Goal: Transaction & Acquisition: Obtain resource

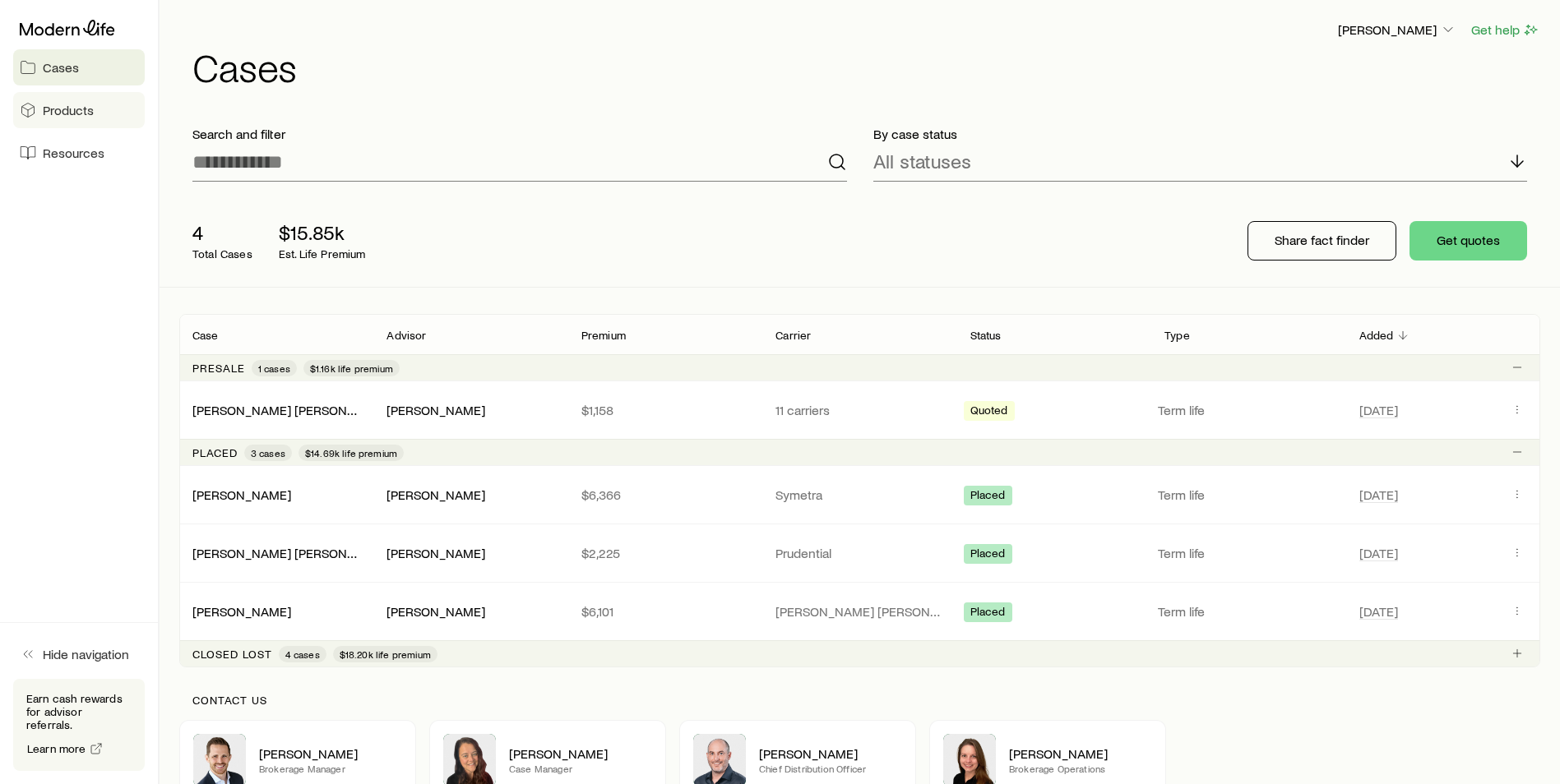
click at [77, 105] on span "Products" at bounding box center [68, 110] width 51 height 16
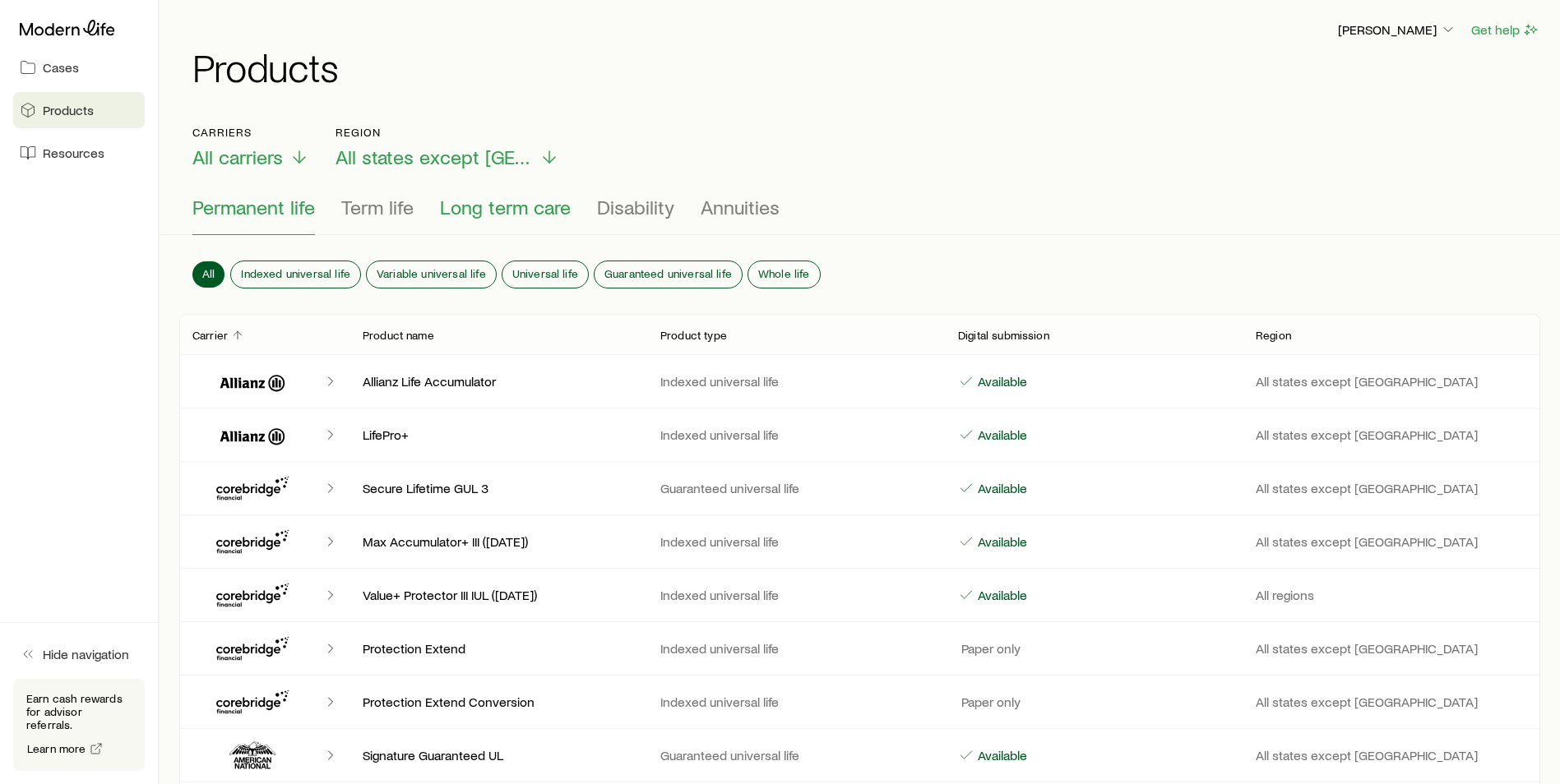
click at [540, 209] on span "Long term care" at bounding box center [506, 207] width 131 height 23
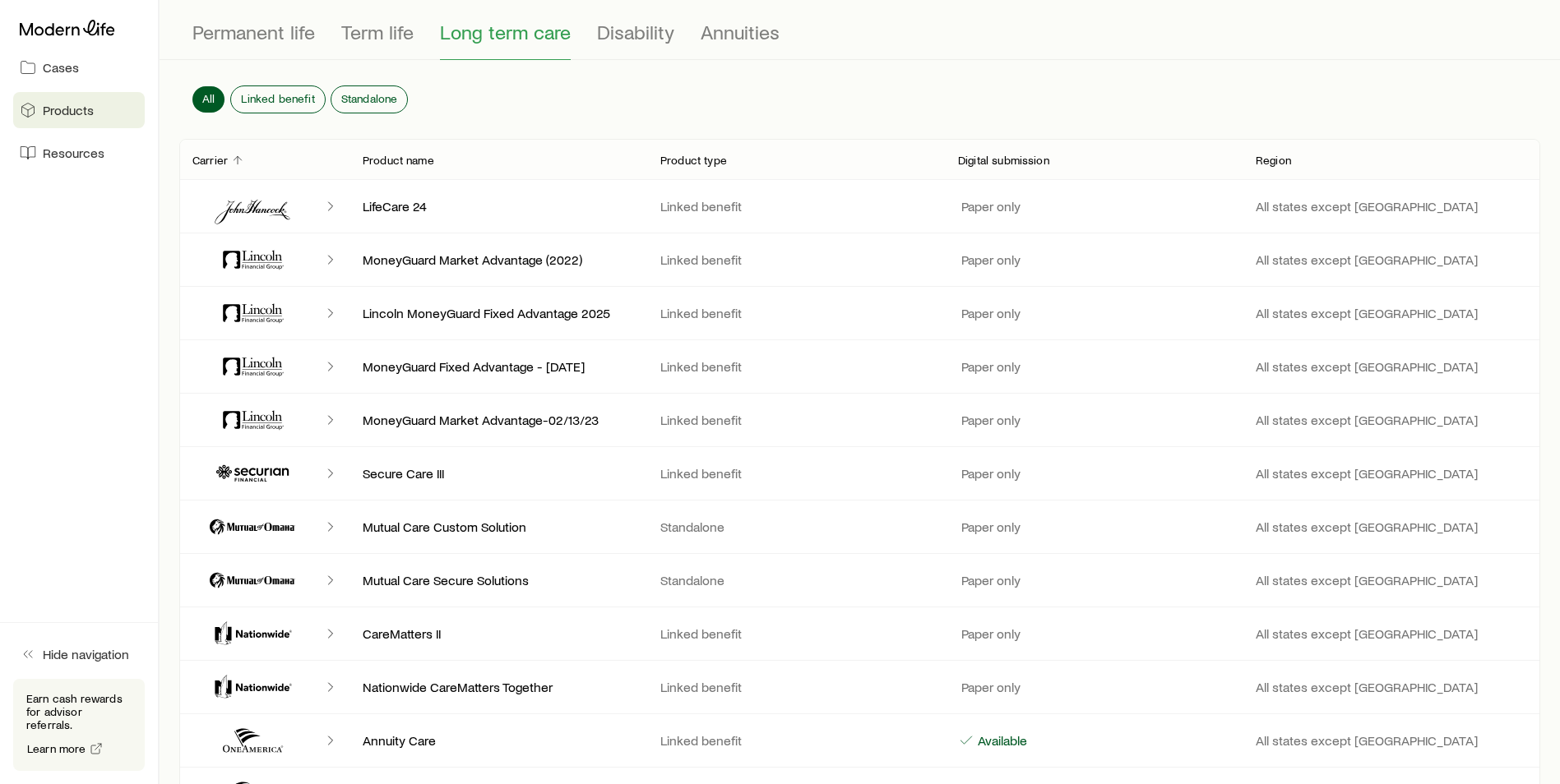
scroll to position [161, 0]
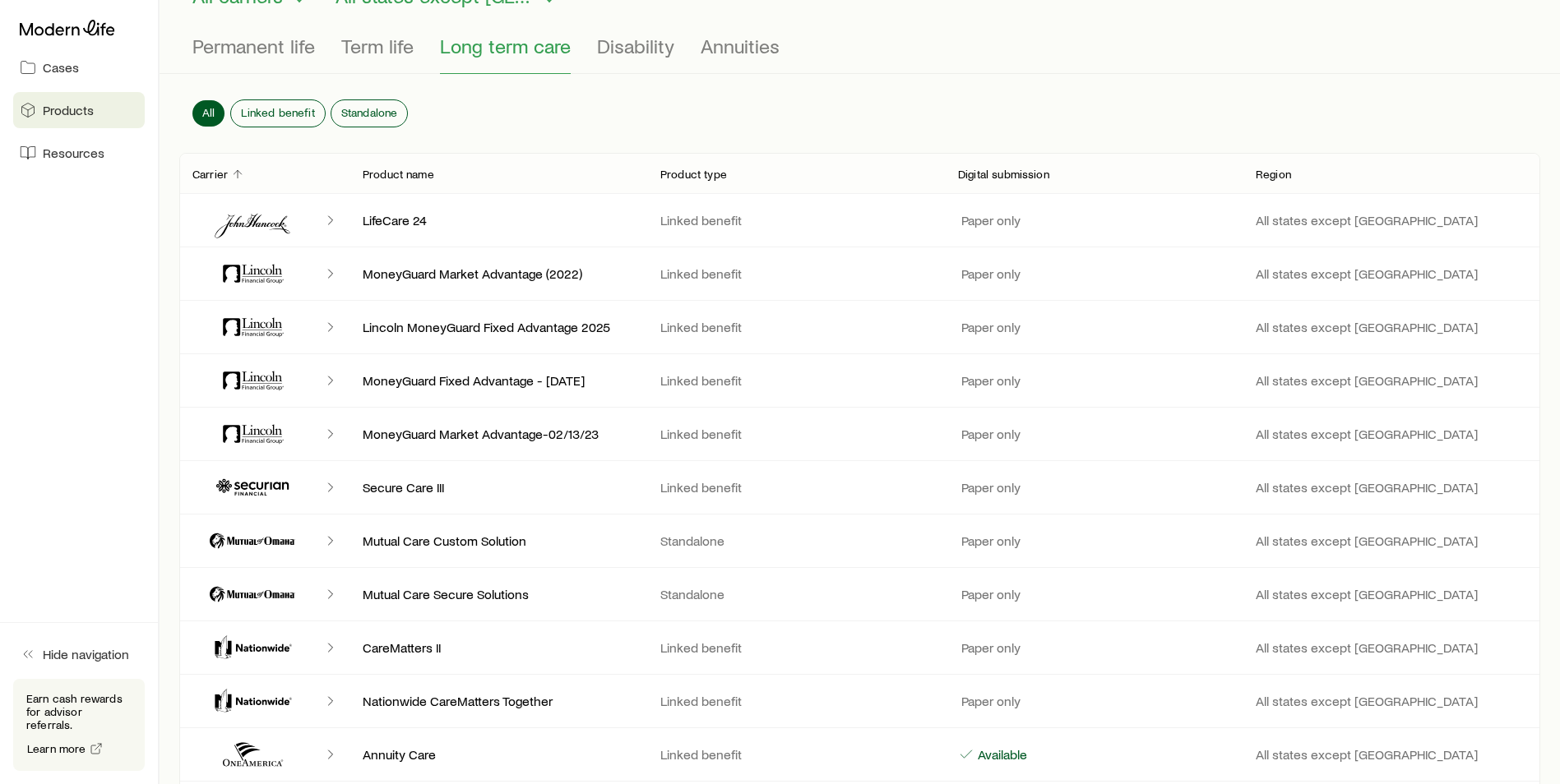
click at [332, 220] on icon "Client cases" at bounding box center [330, 220] width 16 height 16
click at [397, 220] on p "LifeCare 24" at bounding box center [498, 220] width 272 height 16
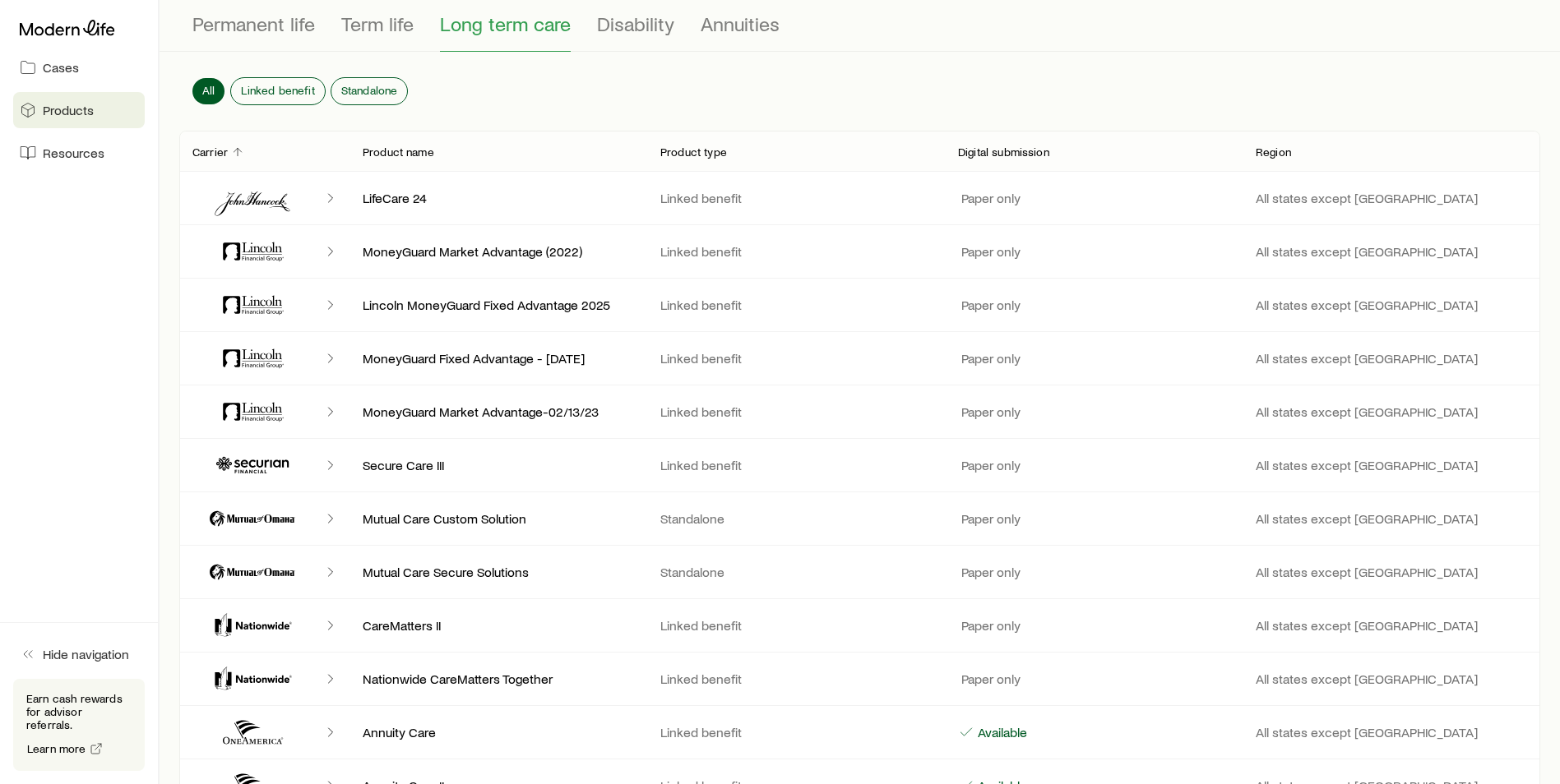
scroll to position [180, 0]
click at [376, 86] on span "Standalone" at bounding box center [370, 92] width 57 height 13
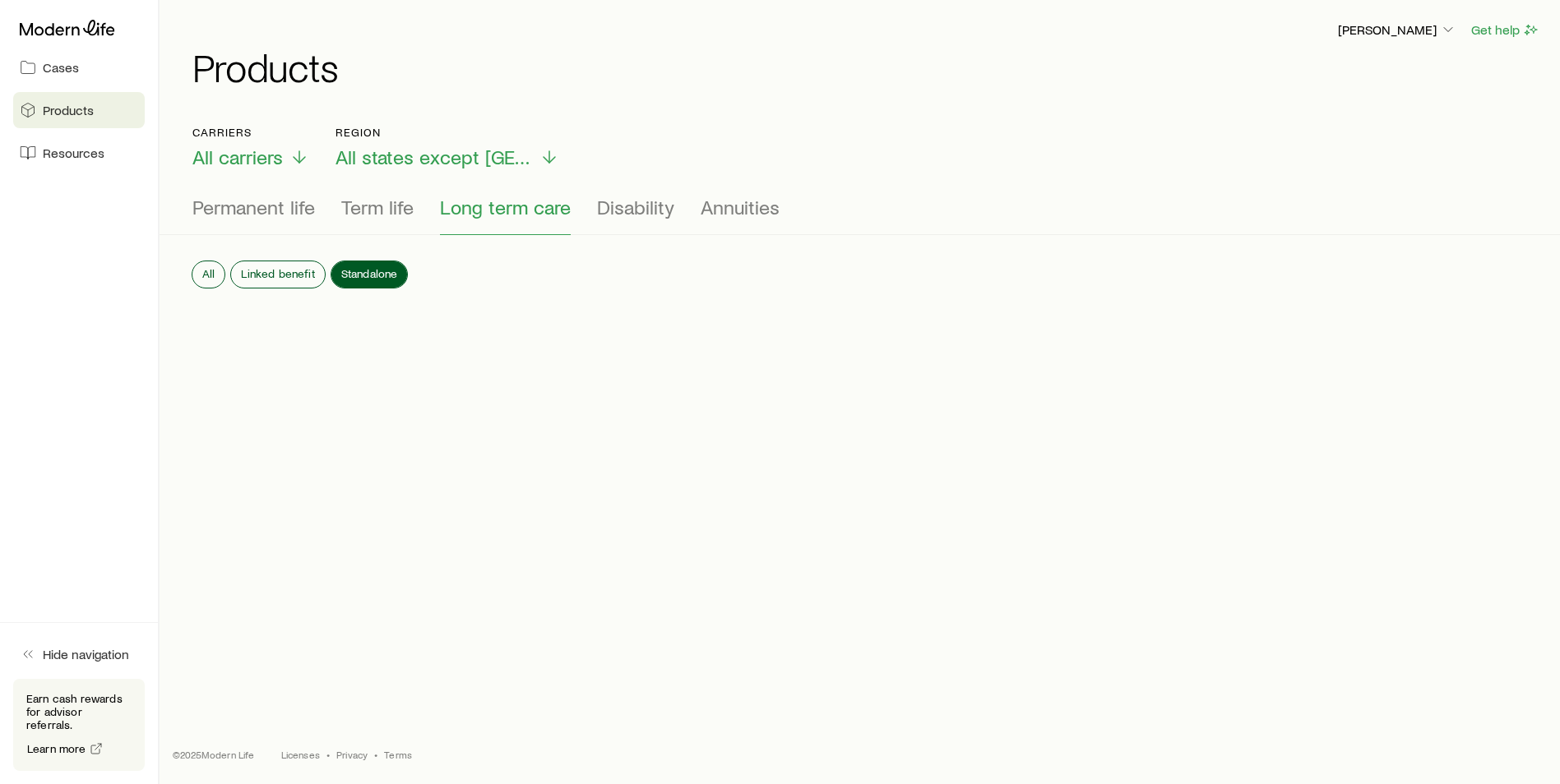
scroll to position [0, 0]
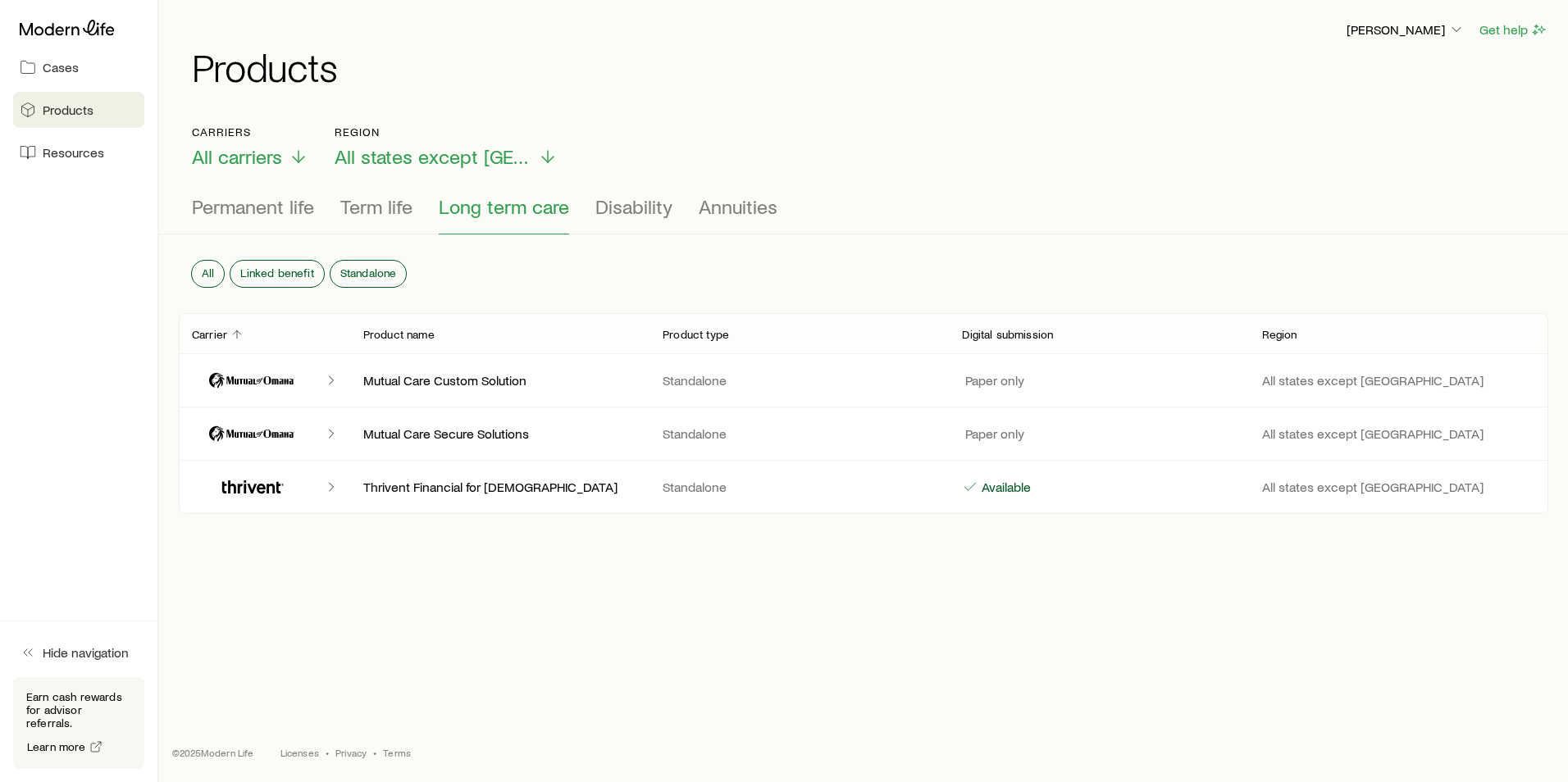
click at [249, 382] on icon "Client cases" at bounding box center [252, 380] width 98 height 39
click at [330, 380] on icon "Client cases" at bounding box center [331, 380] width 16 height 16
click at [388, 373] on p "Mutual Care Custom Solution" at bounding box center [500, 380] width 273 height 16
click at [683, 377] on p "Standalone" at bounding box center [799, 380] width 273 height 16
click at [1311, 385] on p "All states except [GEOGRAPHIC_DATA]" at bounding box center [1398, 380] width 273 height 16
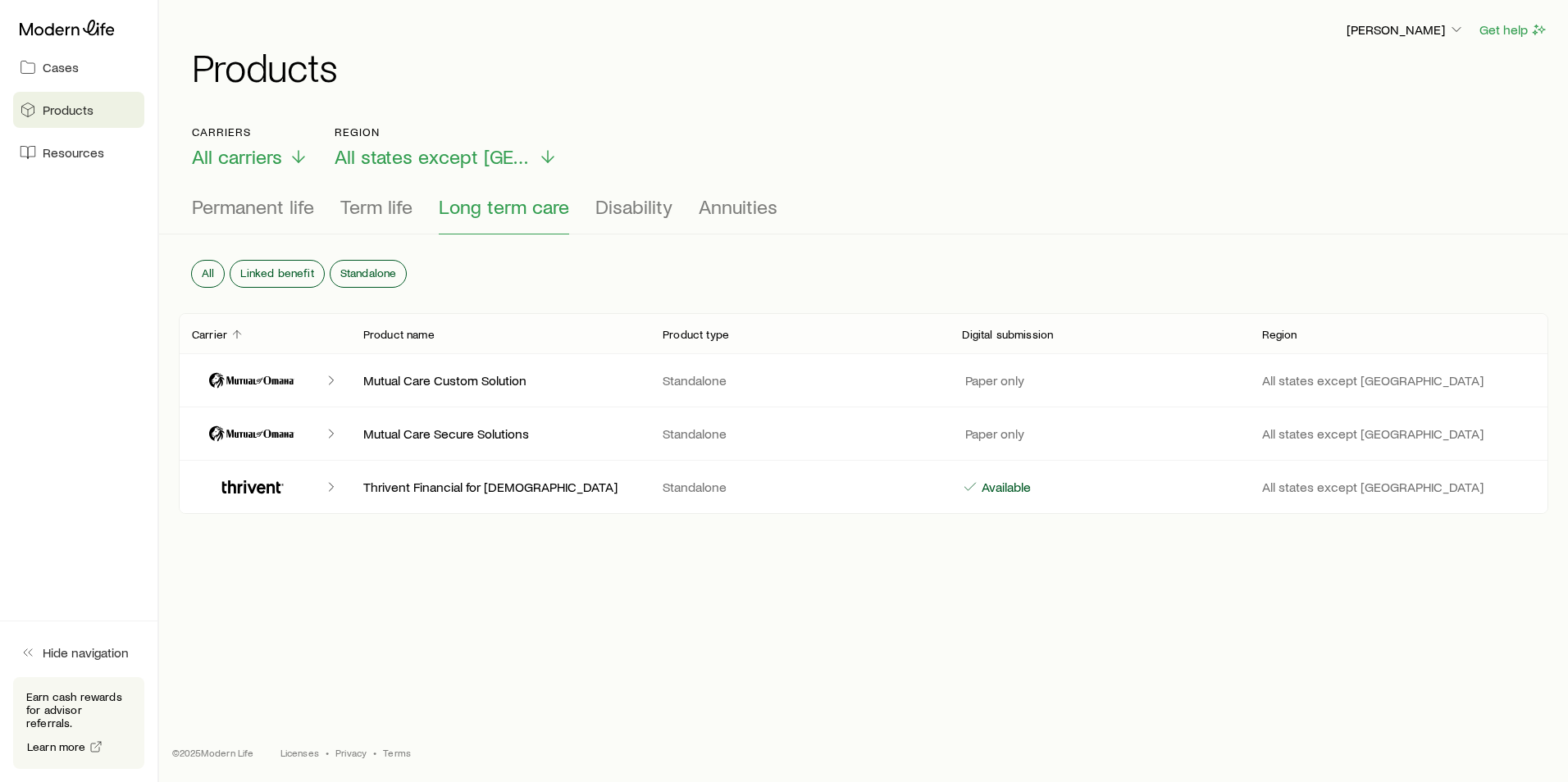
click at [1010, 380] on p "Paper only" at bounding box center [992, 380] width 62 height 16
click at [995, 490] on p "Available" at bounding box center [1004, 487] width 53 height 16
drag, startPoint x: 247, startPoint y: 489, endPoint x: 284, endPoint y: 487, distance: 37.1
click at [249, 489] on icon "Client cases" at bounding box center [252, 487] width 98 height 39
click at [329, 487] on icon "Client cases" at bounding box center [331, 487] width 16 height 16
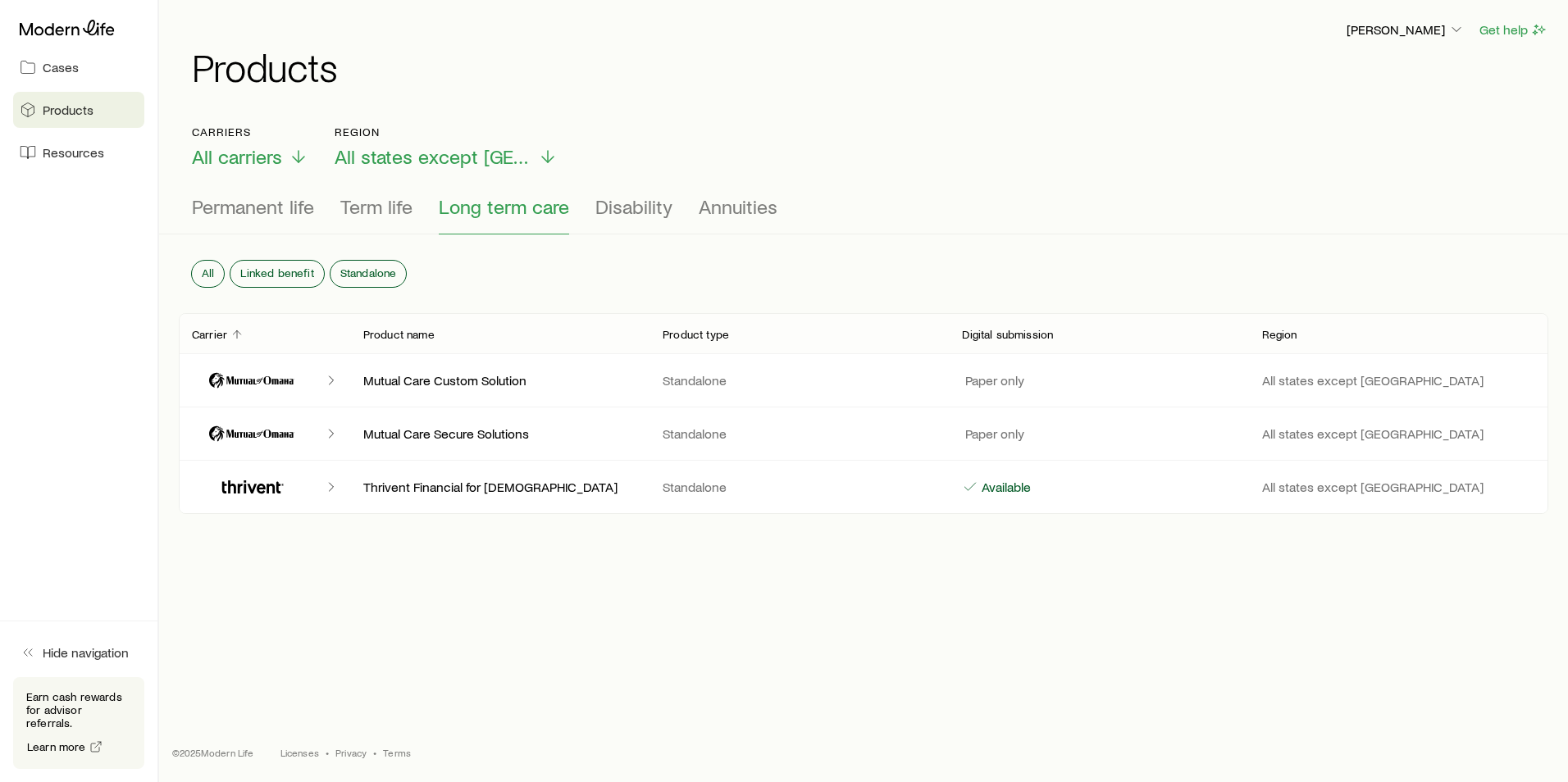
click at [452, 491] on p "Thrivent Financial for [DEMOGRAPHIC_DATA]" at bounding box center [500, 487] width 273 height 16
click at [281, 380] on icon "Client cases" at bounding box center [252, 380] width 98 height 39
click at [336, 382] on icon "Client cases" at bounding box center [331, 380] width 16 height 16
click at [1026, 374] on div "Paper only" at bounding box center [1099, 380] width 273 height 16
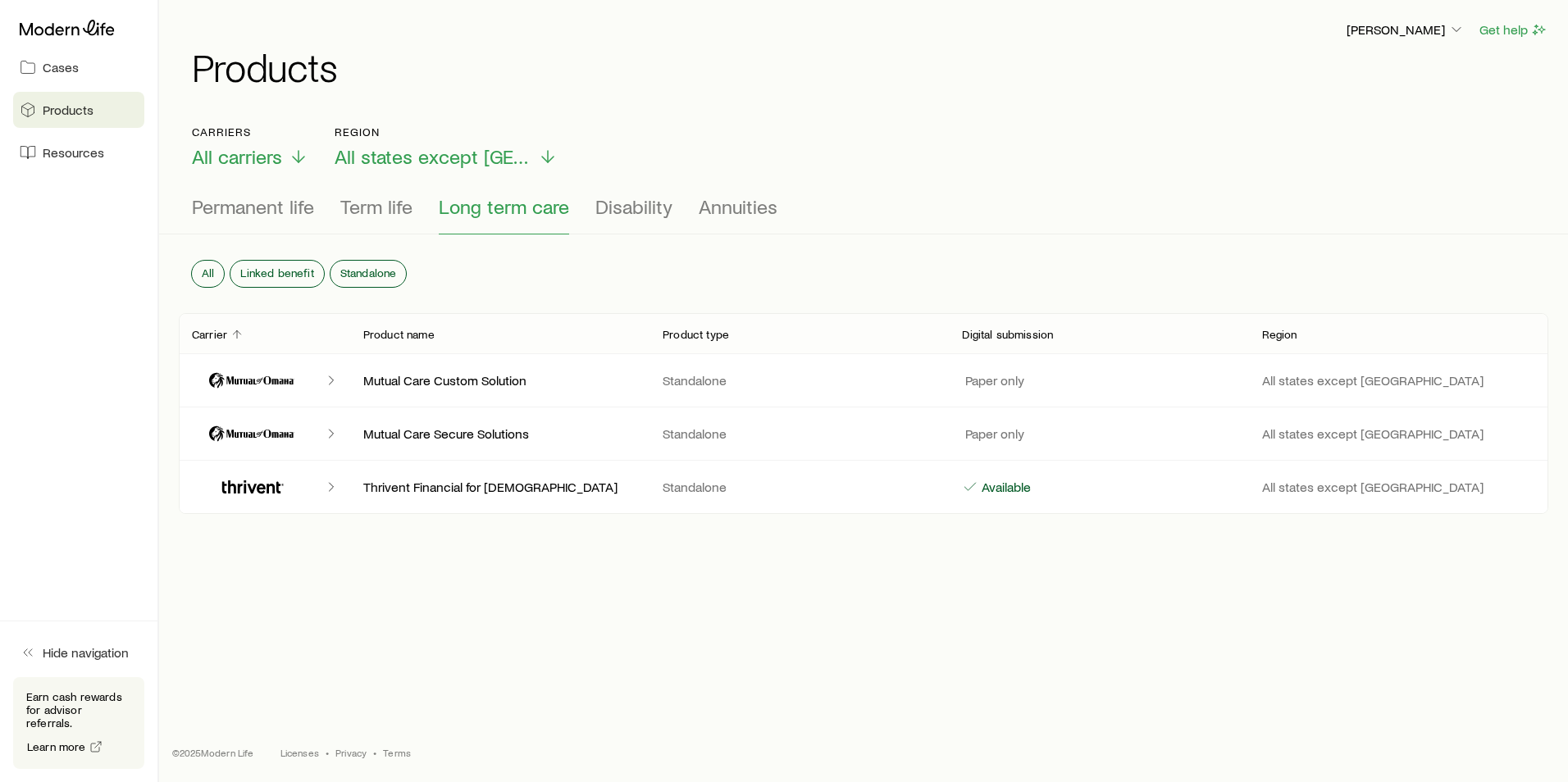
drag, startPoint x: 1116, startPoint y: 375, endPoint x: 1367, endPoint y: 384, distance: 251.2
click at [1121, 375] on div "Paper only" at bounding box center [1099, 380] width 273 height 16
click at [1373, 384] on p "All states except [GEOGRAPHIC_DATA]" at bounding box center [1398, 380] width 273 height 16
click at [74, 73] on span "Cases" at bounding box center [60, 67] width 36 height 16
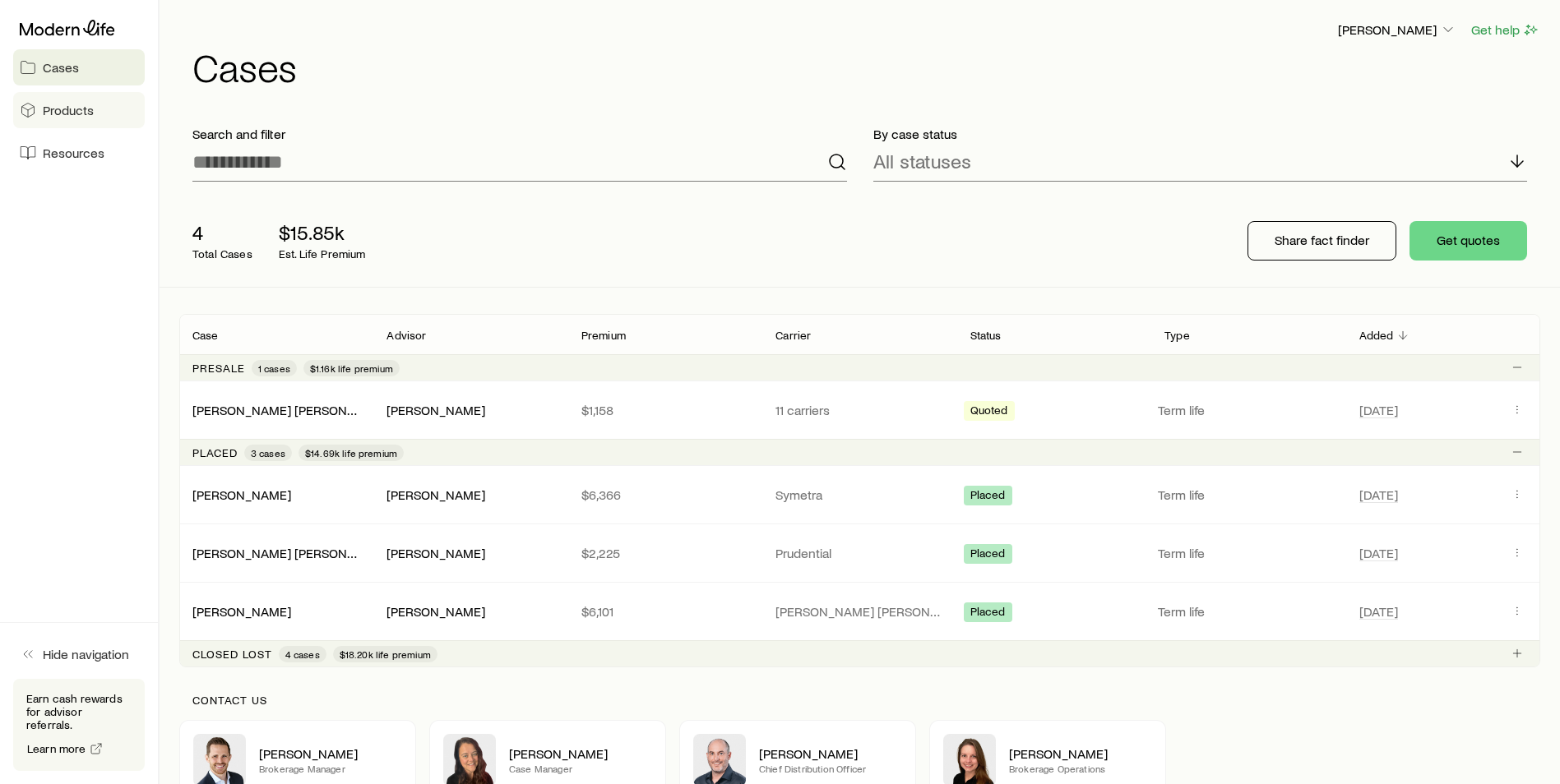
click at [66, 106] on span "Products" at bounding box center [68, 110] width 51 height 16
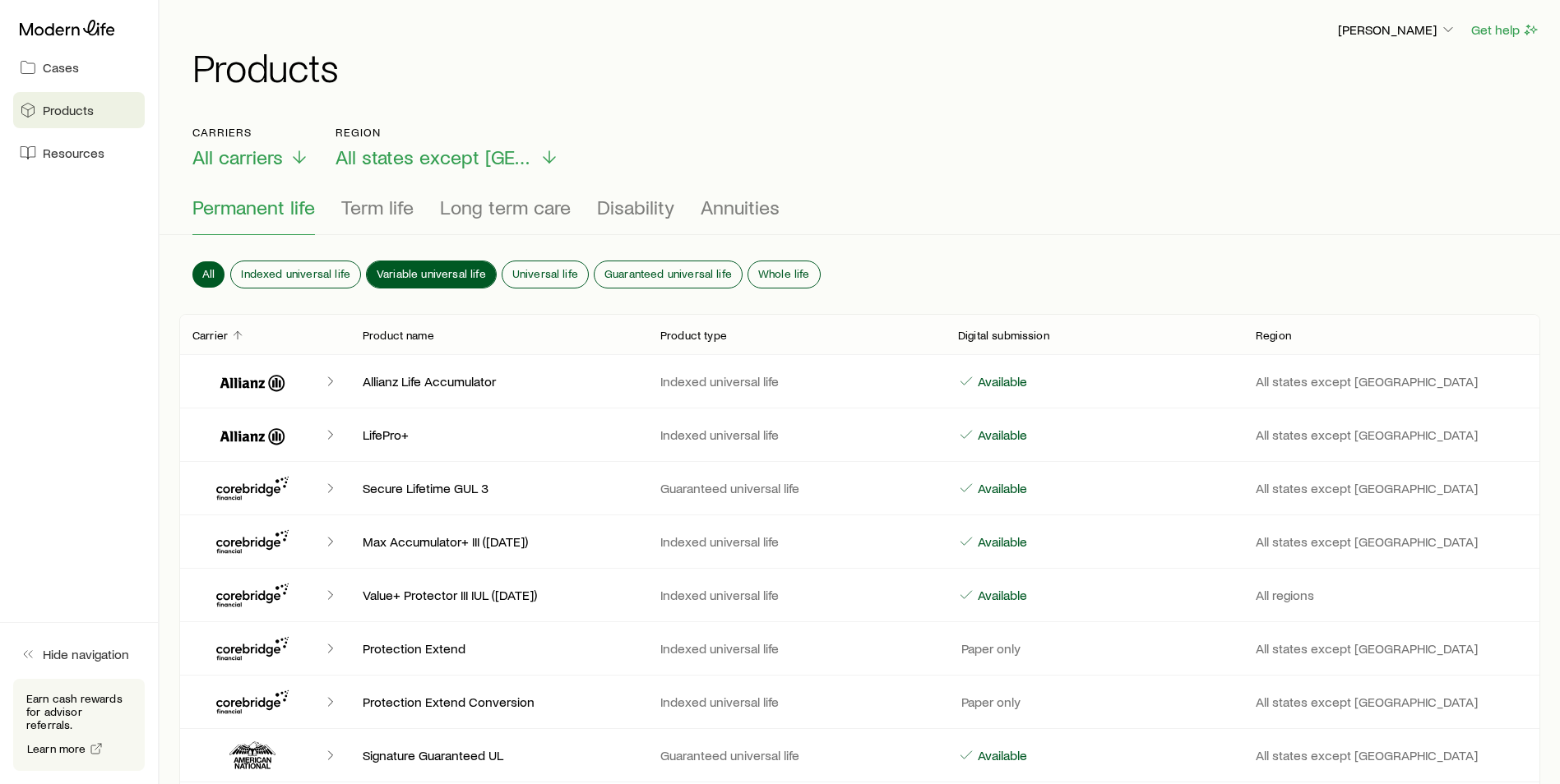
click at [420, 272] on span "Variable universal life" at bounding box center [431, 273] width 109 height 13
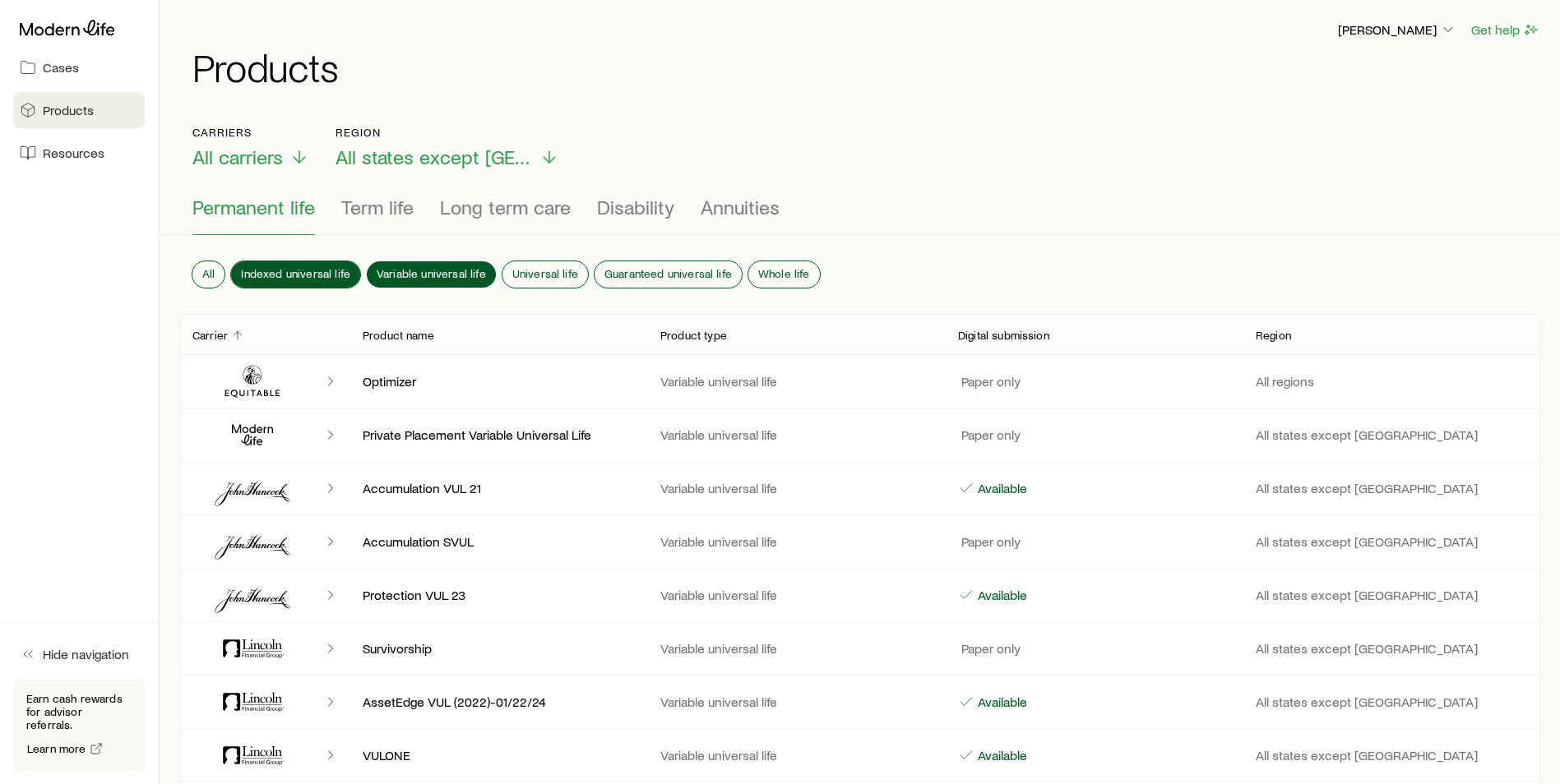
click at [303, 267] on span "Indexed universal life" at bounding box center [295, 273] width 109 height 13
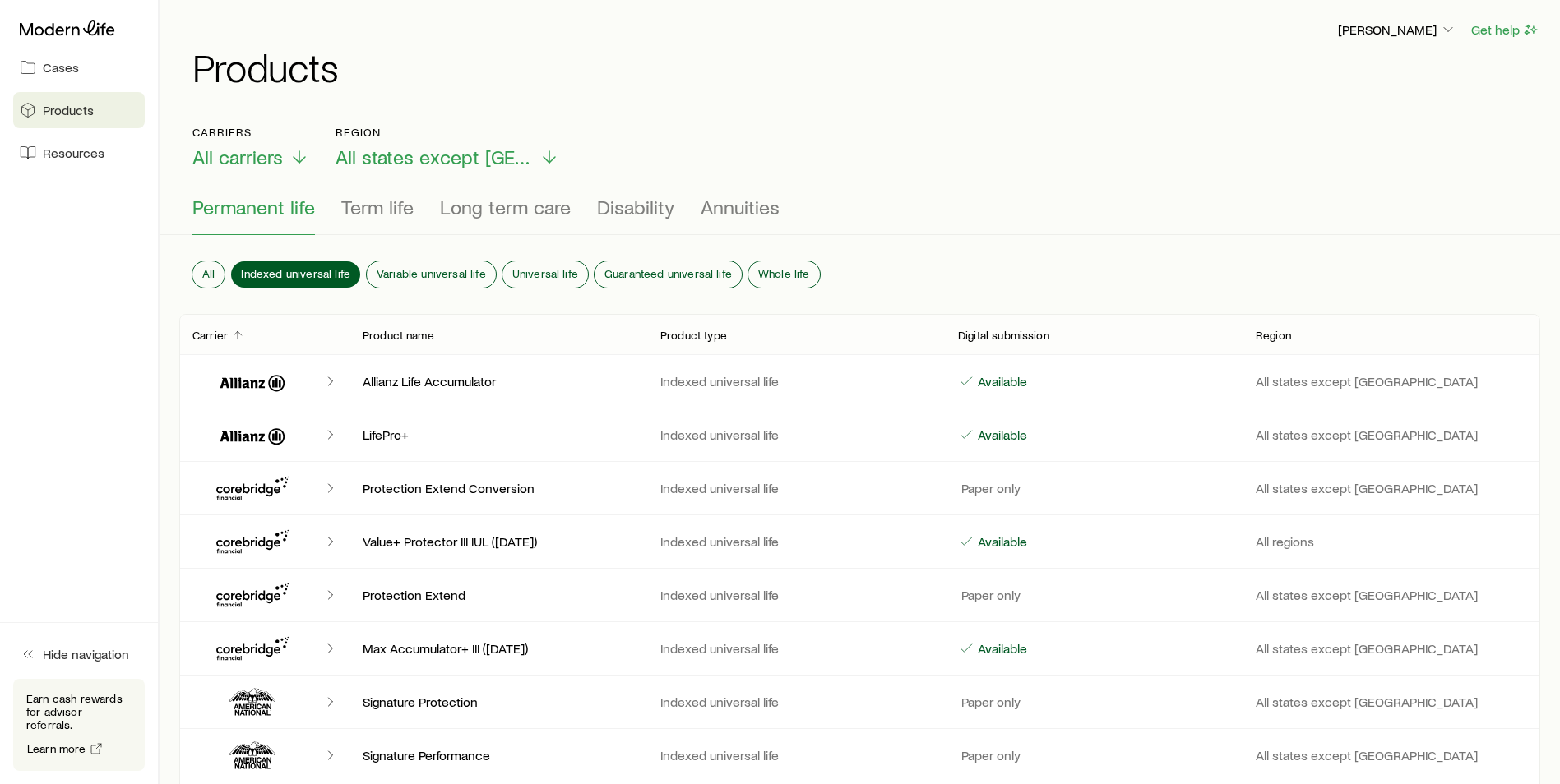
click at [570, 344] on div "Product name" at bounding box center [498, 334] width 298 height 20
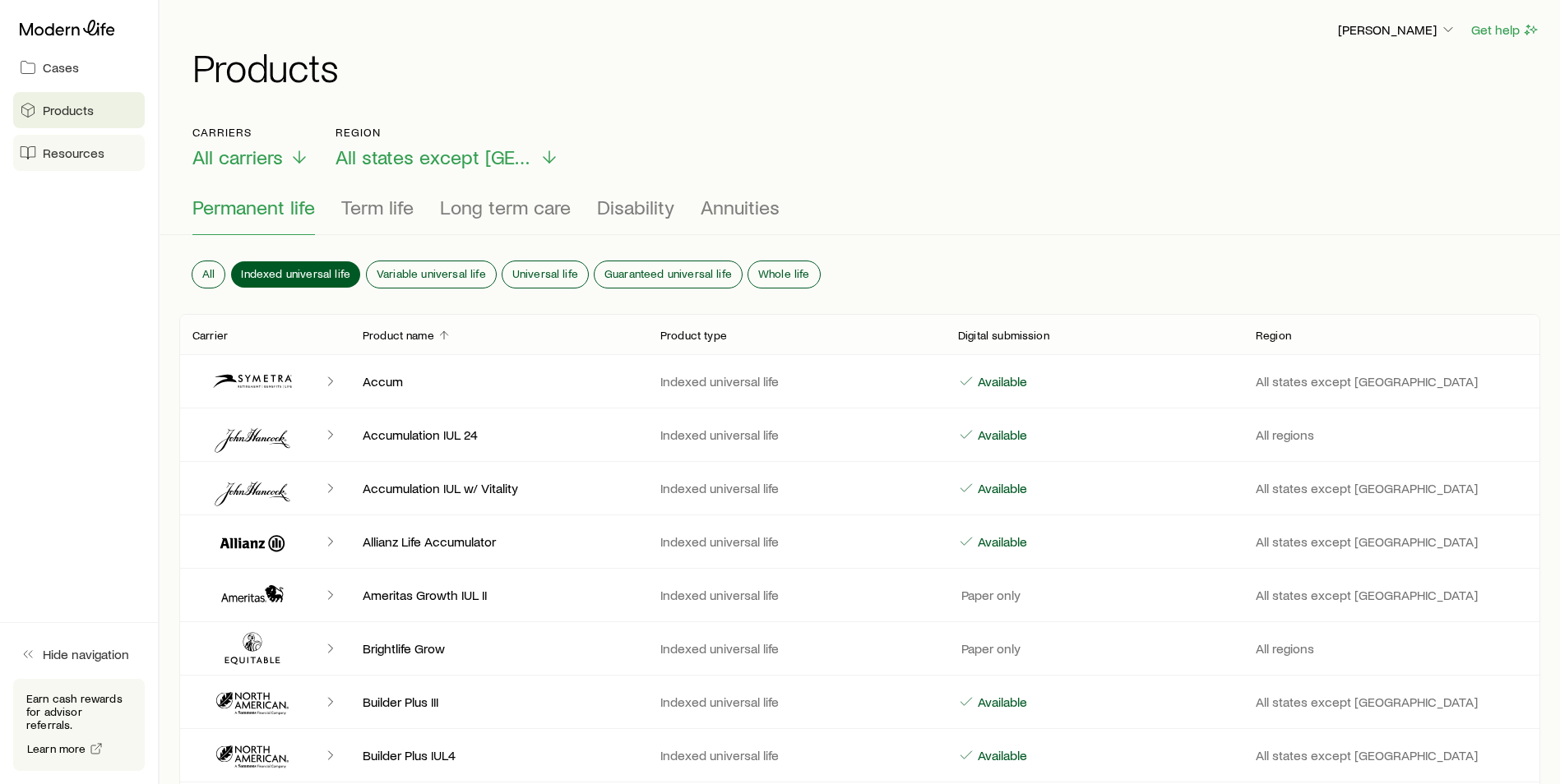
click at [73, 159] on span "Resources" at bounding box center [73, 152] width 61 height 16
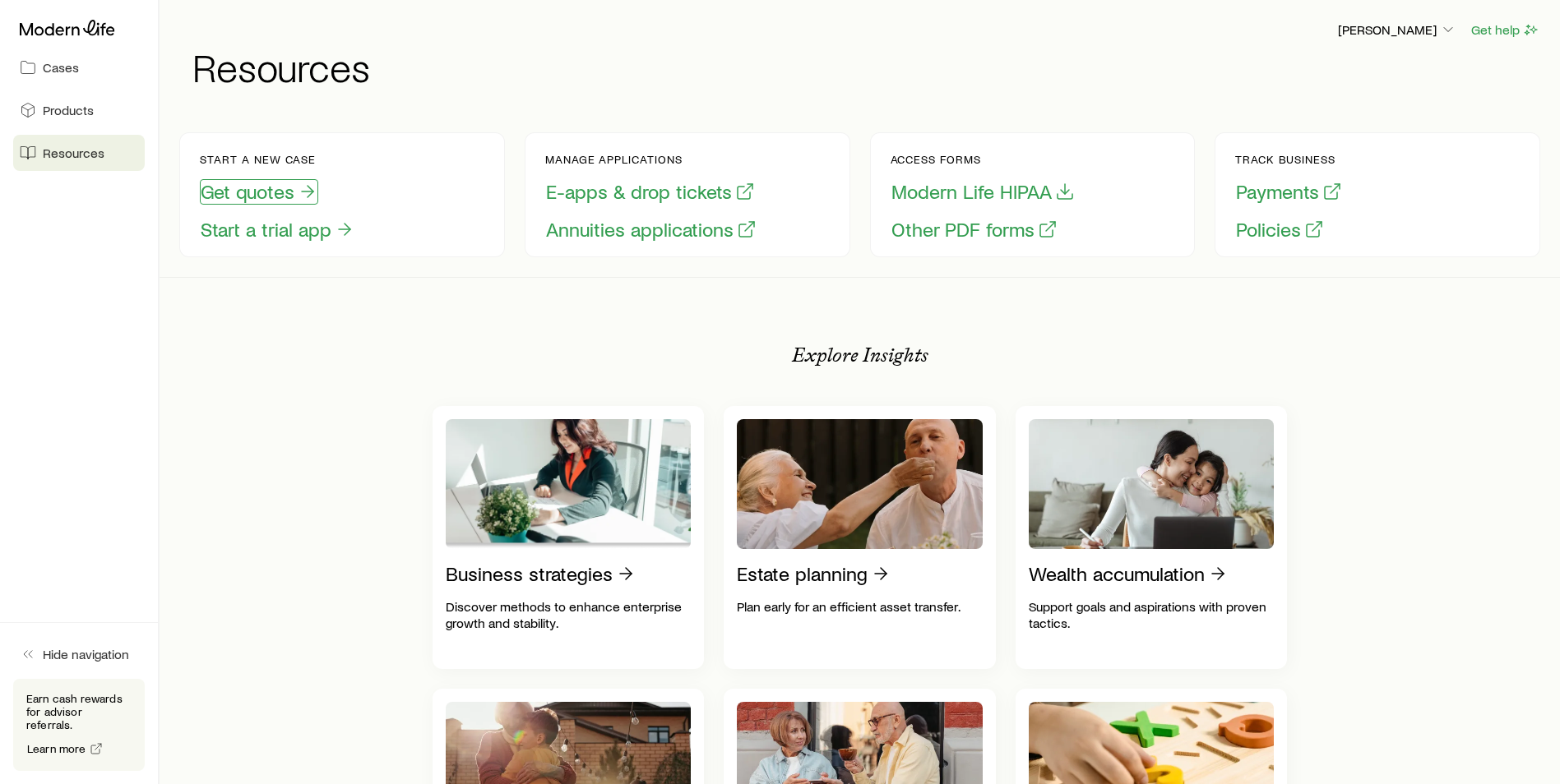
click at [276, 194] on button "Get quotes" at bounding box center [259, 192] width 118 height 26
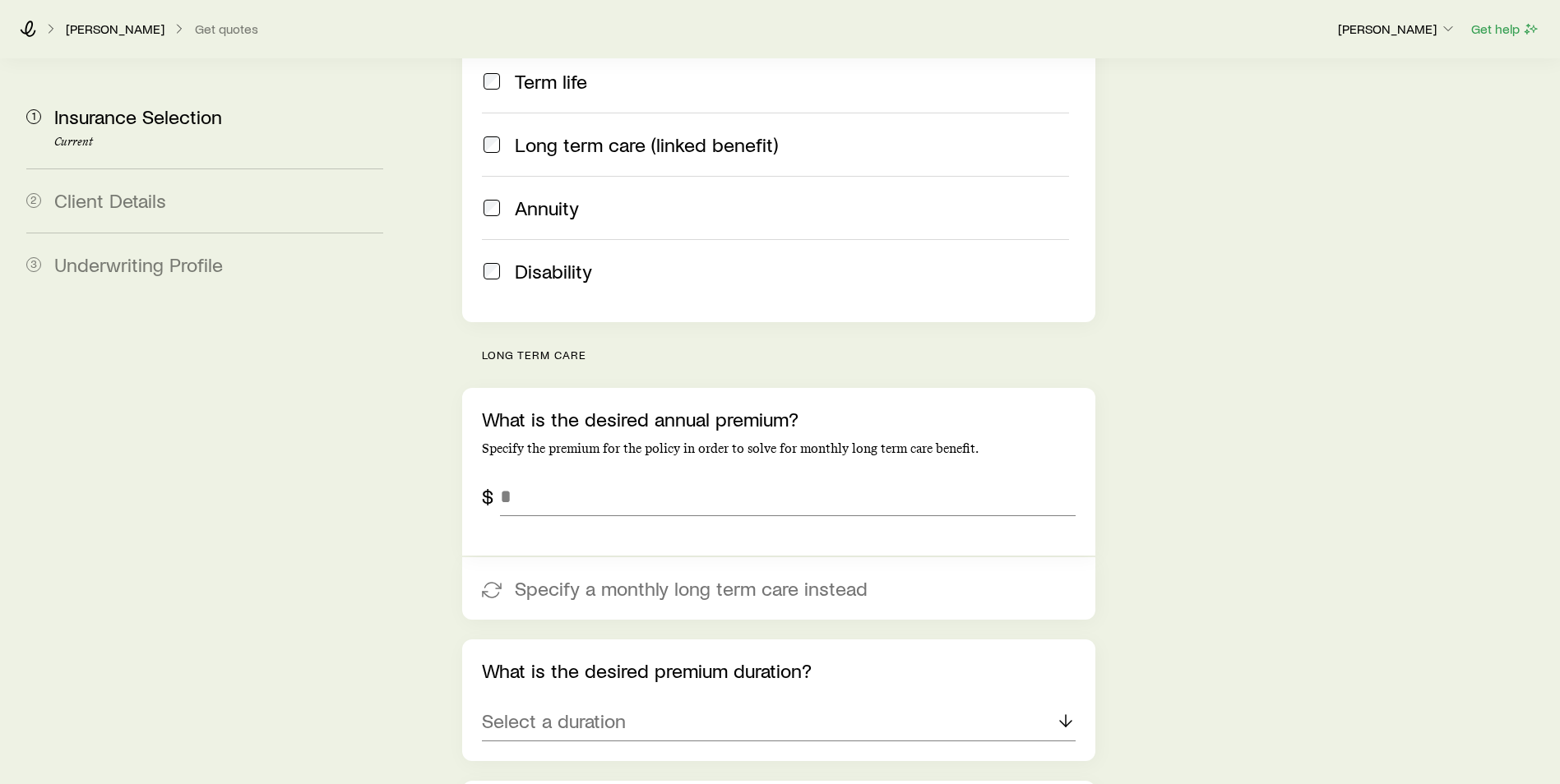
scroll to position [438, 0]
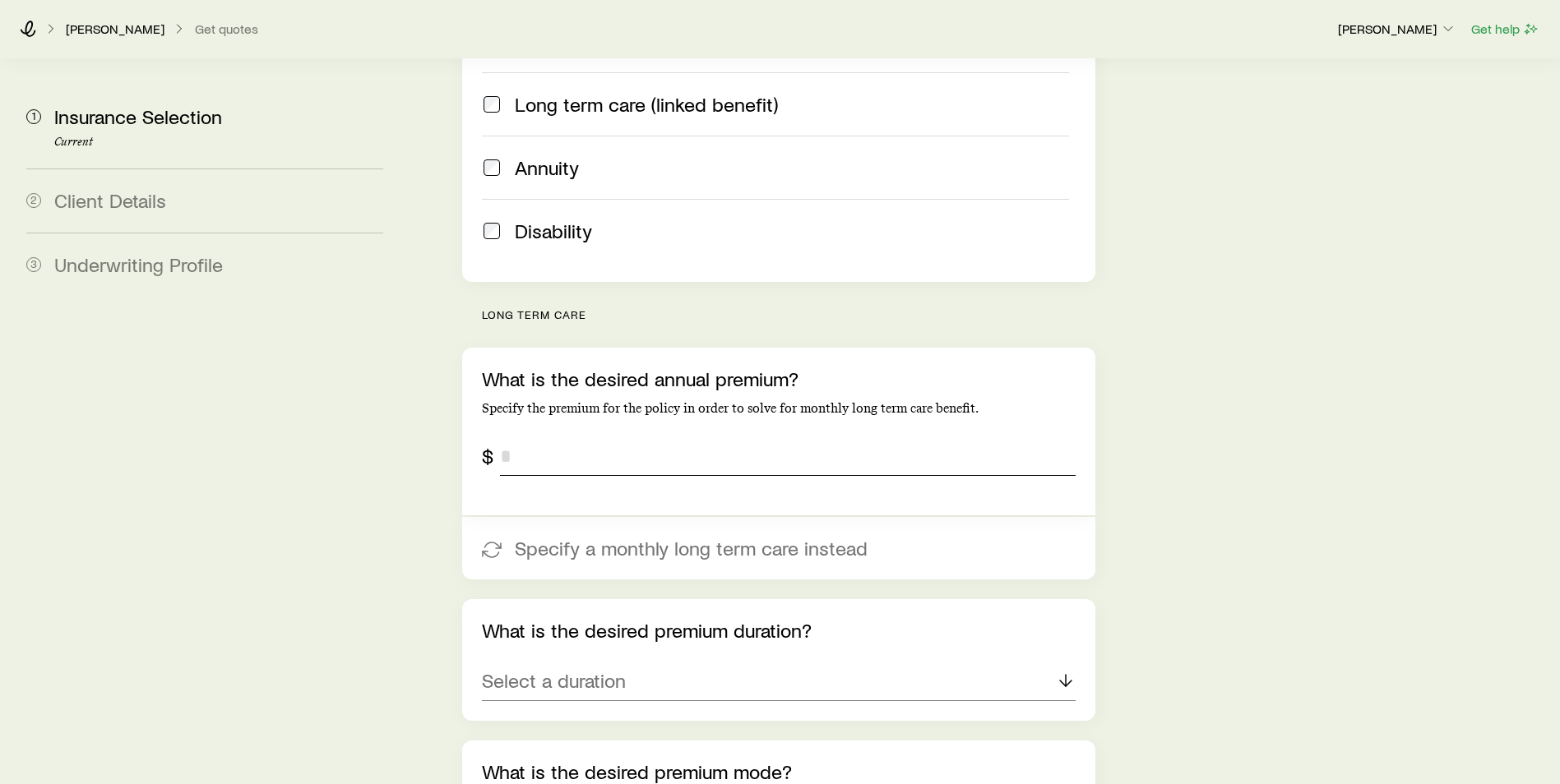
click at [554, 437] on input "tel" at bounding box center [788, 456] width 576 height 39
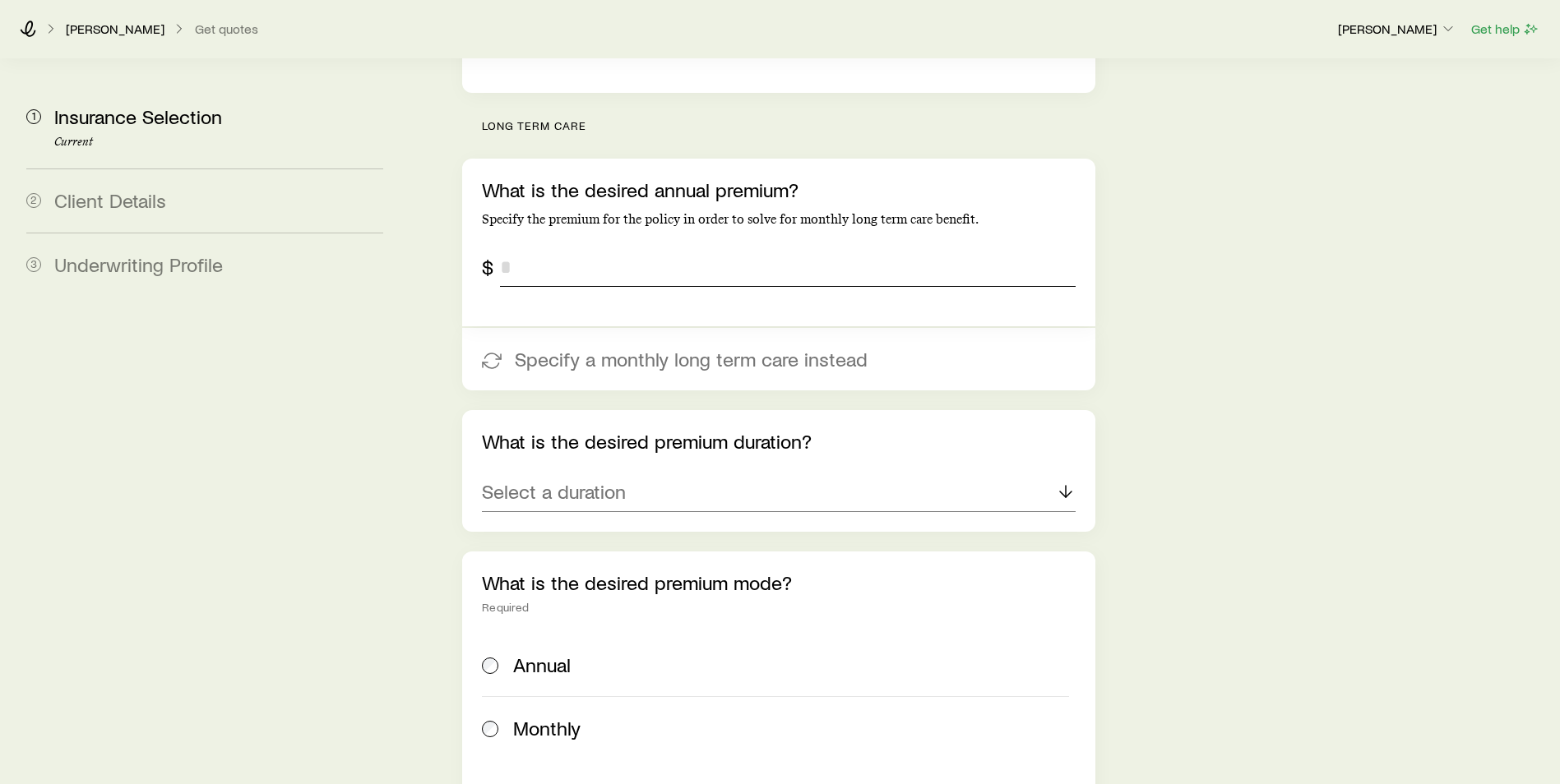
scroll to position [631, 0]
click at [1070, 478] on icon at bounding box center [1065, 488] width 20 height 20
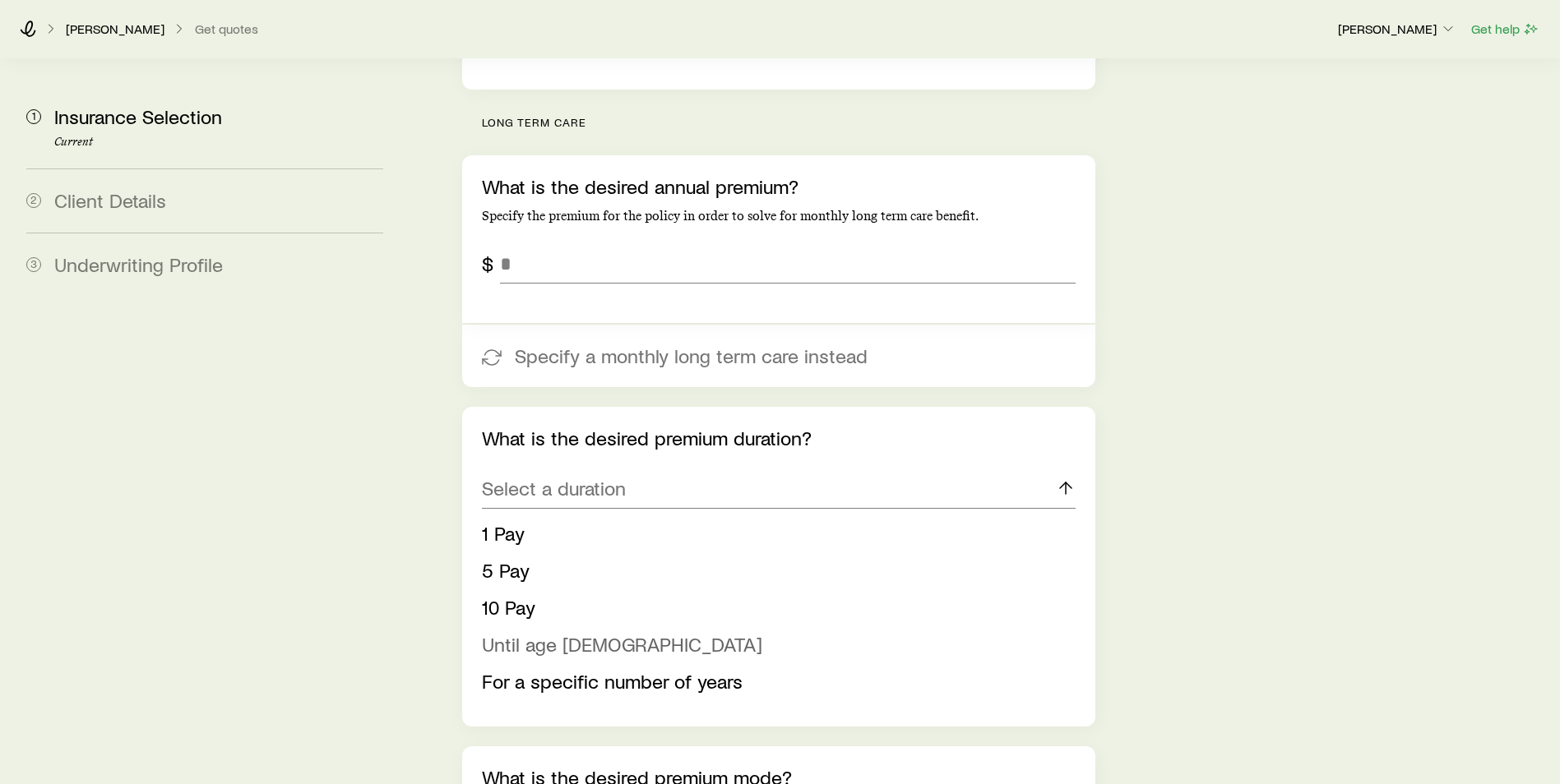
click at [550, 632] on span "Until age [DEMOGRAPHIC_DATA]" at bounding box center [622, 644] width 280 height 24
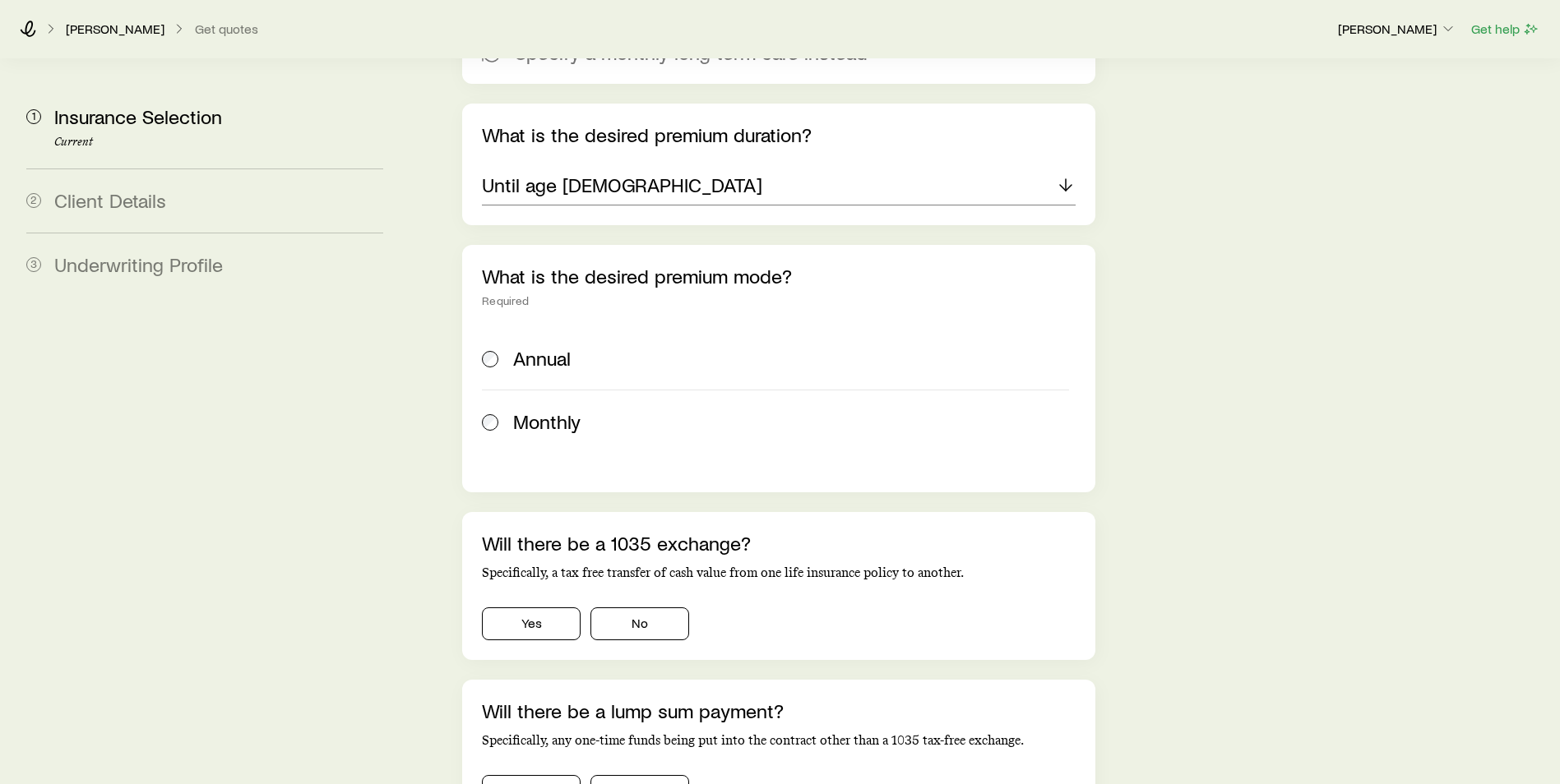
scroll to position [987, 0]
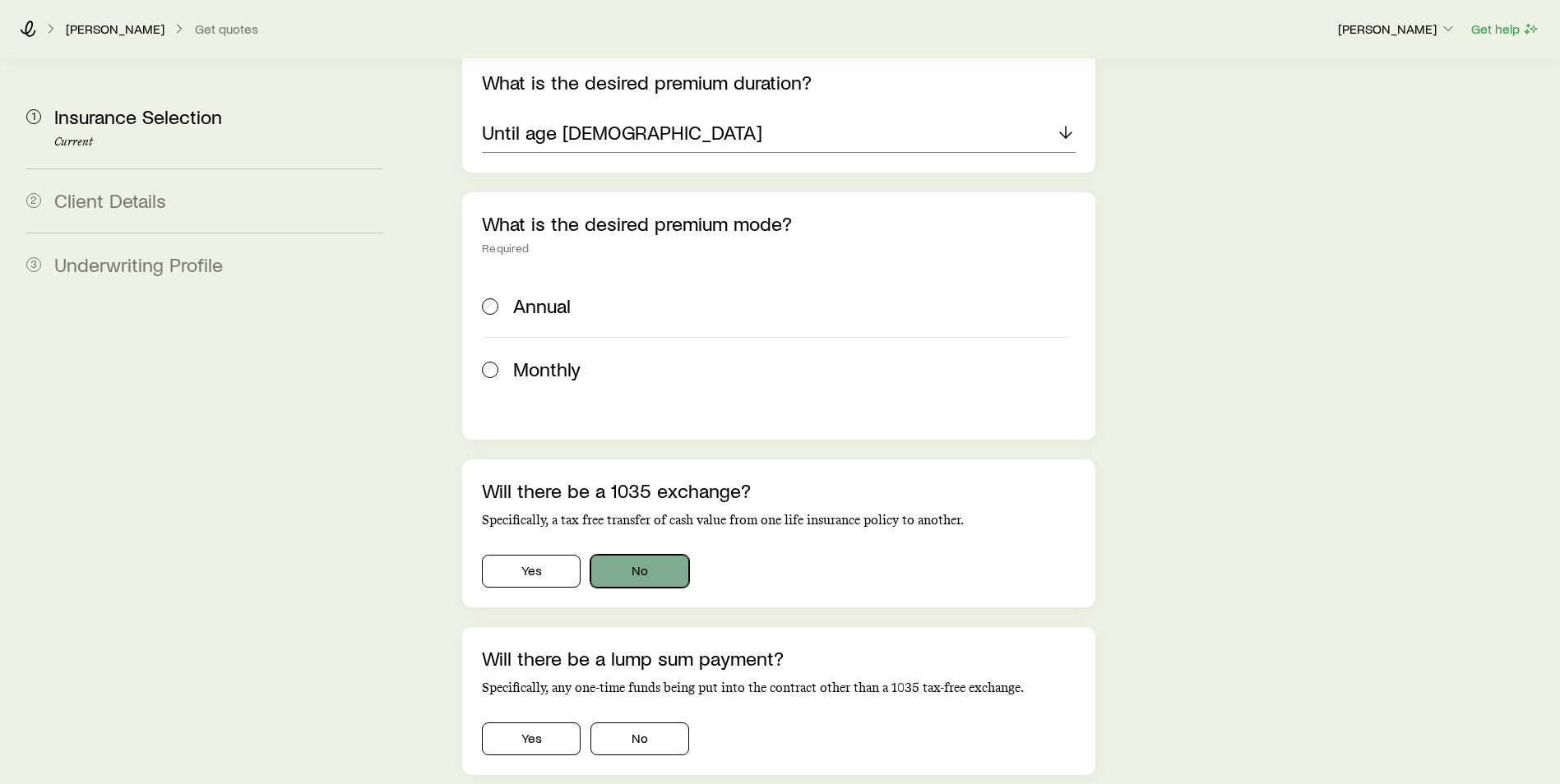
click at [623, 555] on button "No" at bounding box center [639, 571] width 99 height 33
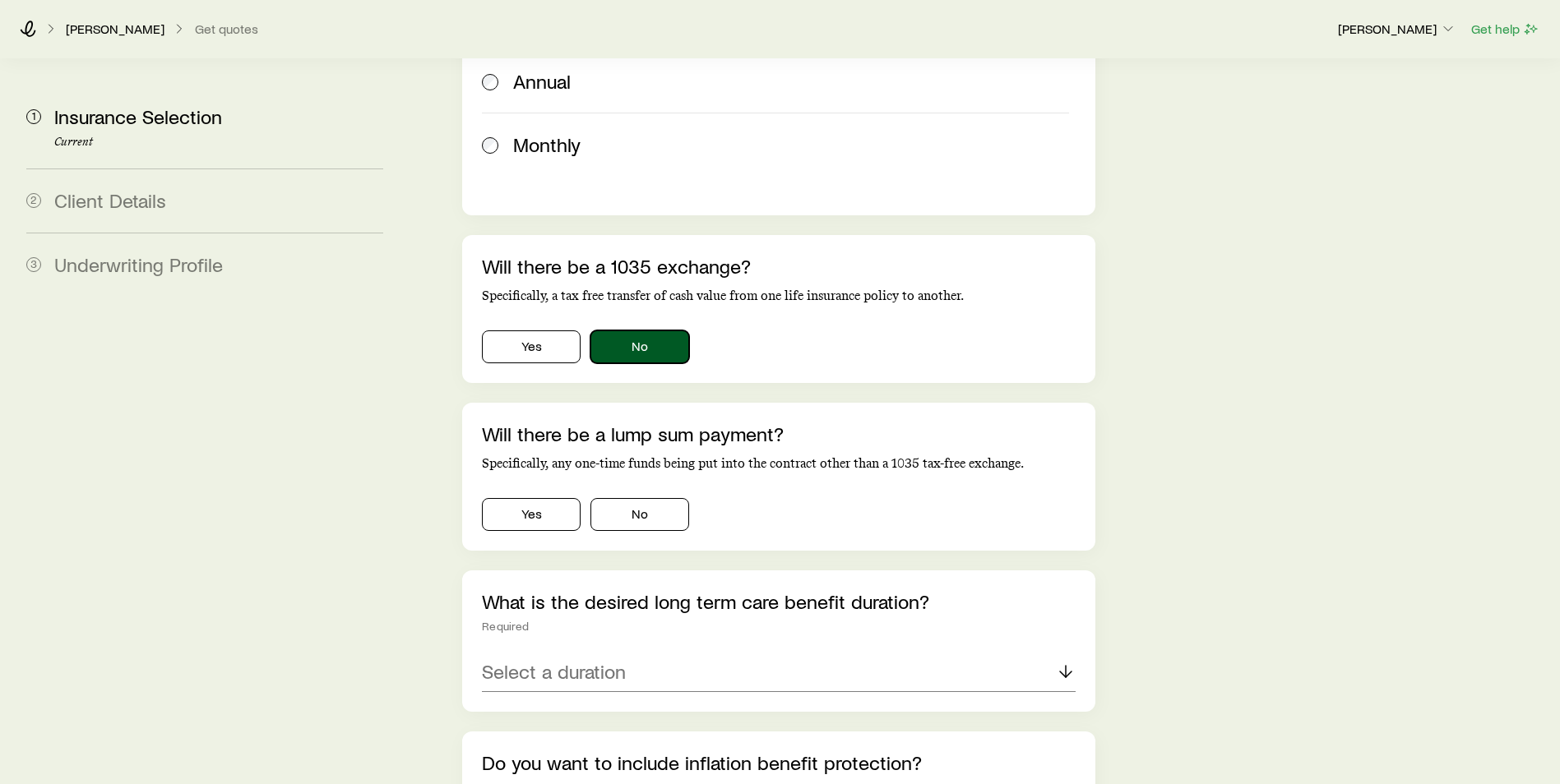
scroll to position [1233, 0]
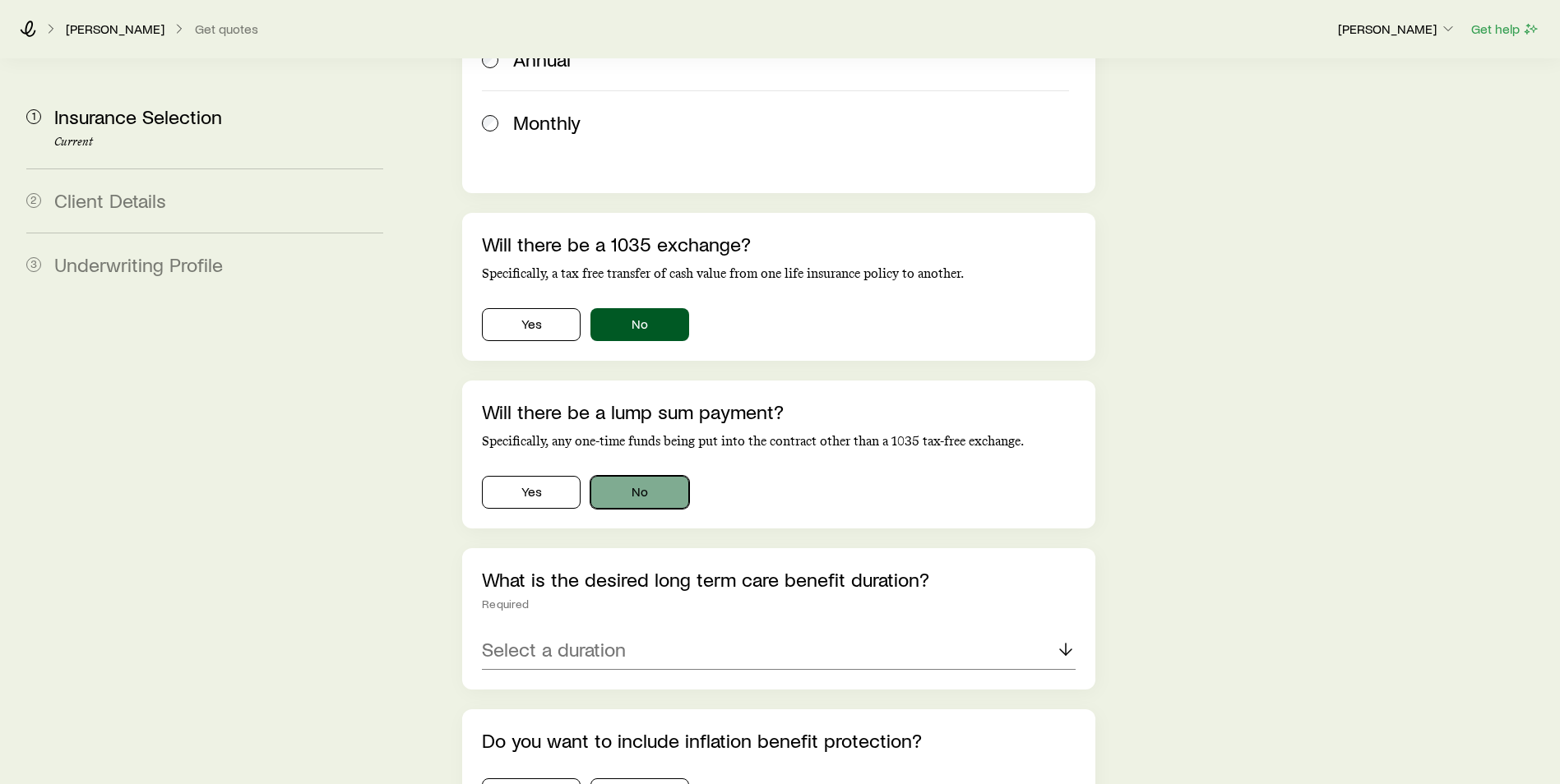
click at [639, 476] on button "No" at bounding box center [639, 492] width 99 height 33
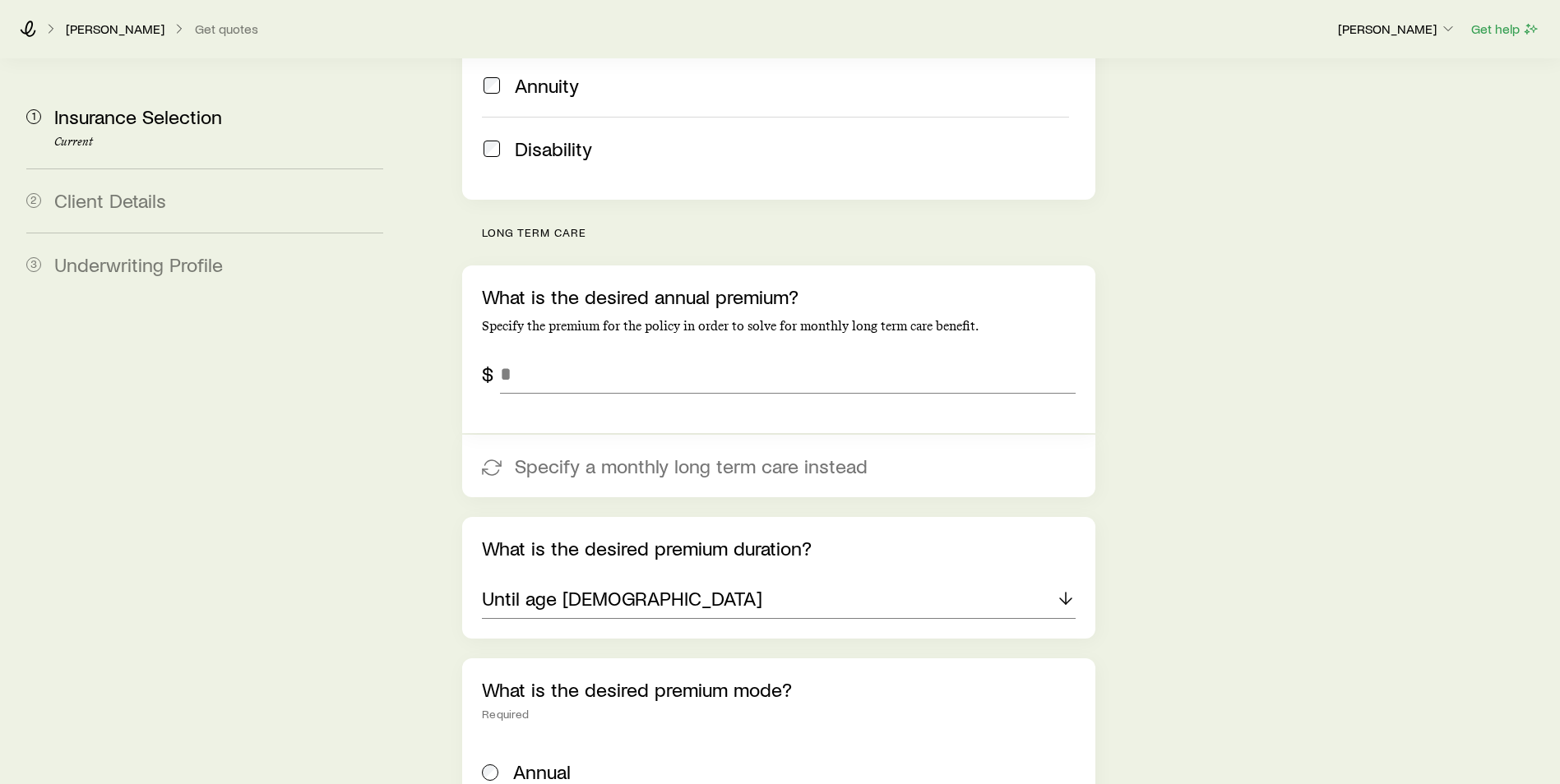
scroll to position [466, 0]
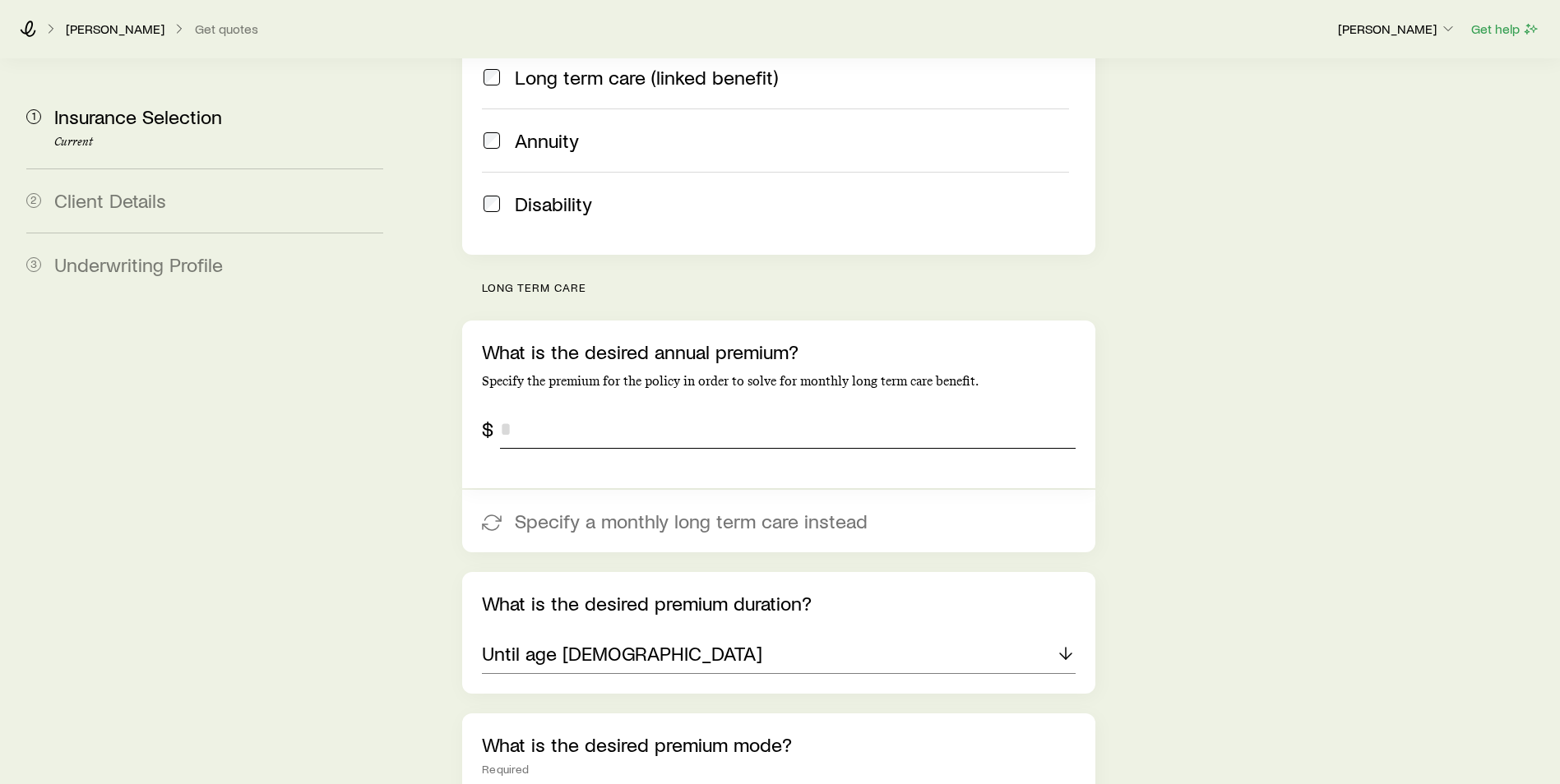
click at [571, 409] on input "tel" at bounding box center [788, 429] width 576 height 39
type input "*****"
click at [1292, 404] on div "Insurance Selection Start by specifying details about any product types you are…" at bounding box center [982, 670] width 1131 height 2153
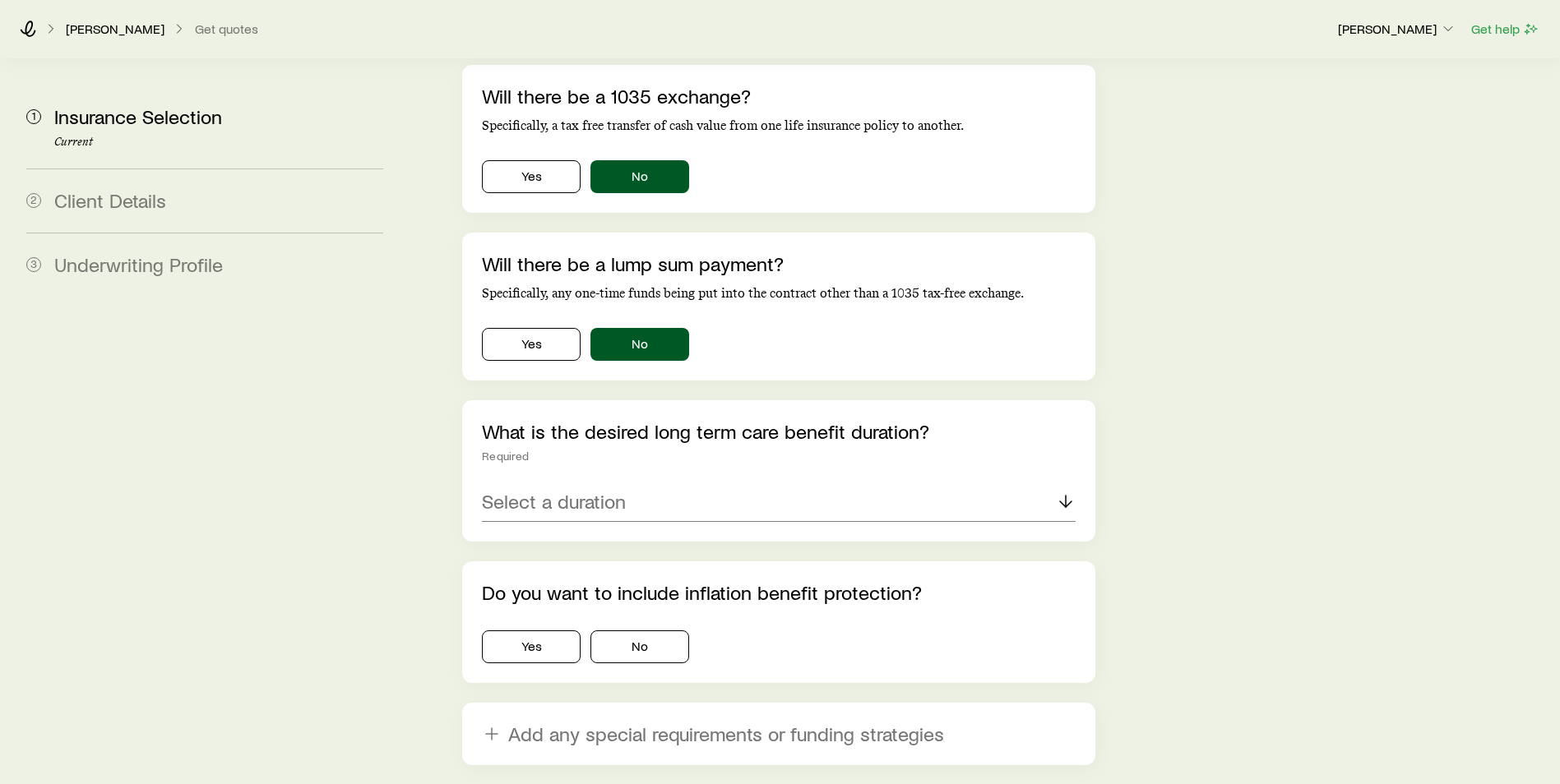
scroll to position [1419, 0]
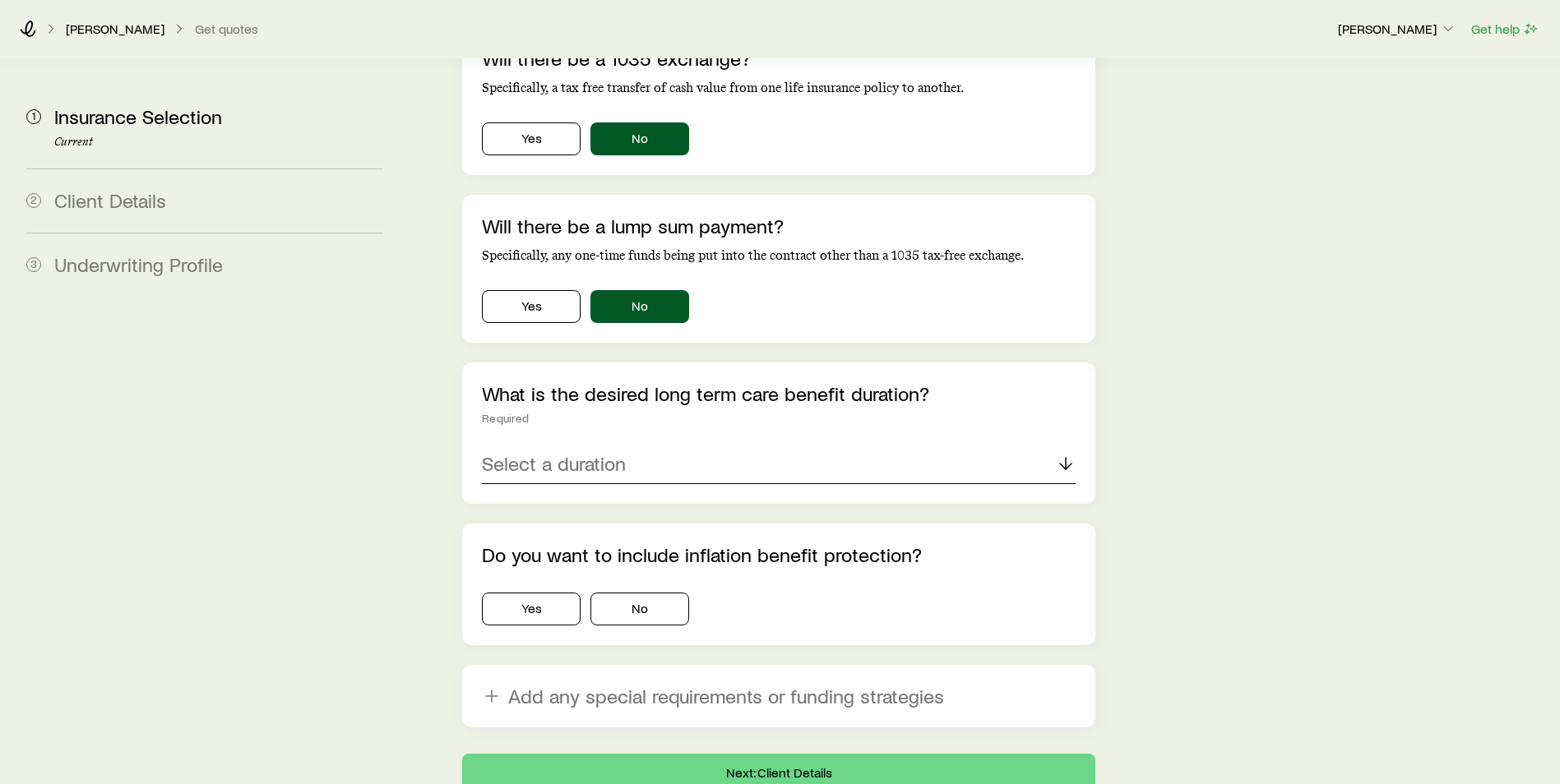
click at [1070, 454] on icon at bounding box center [1065, 463] width 20 height 20
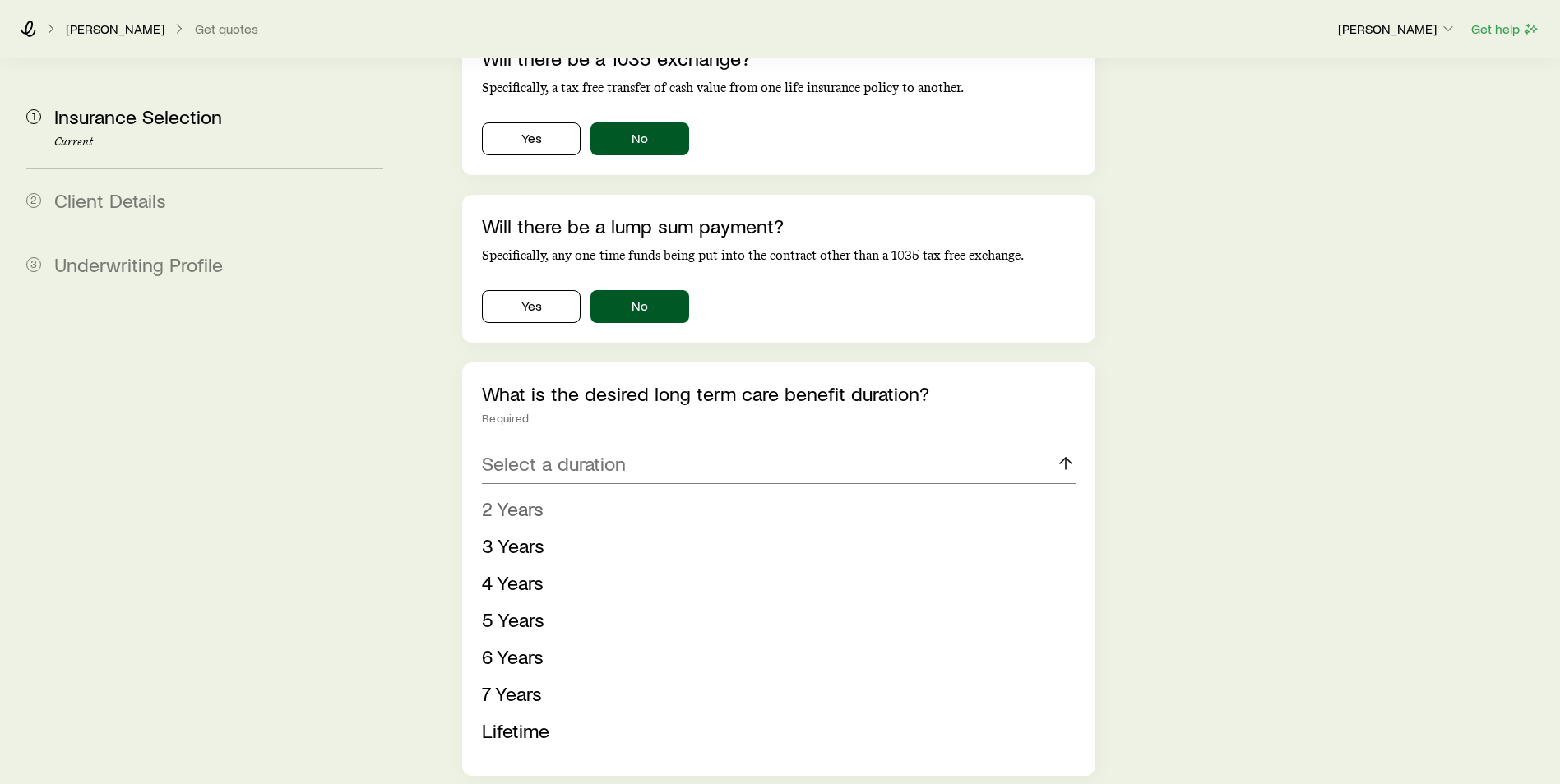
click at [526, 496] on span "2 Years" at bounding box center [513, 508] width 61 height 24
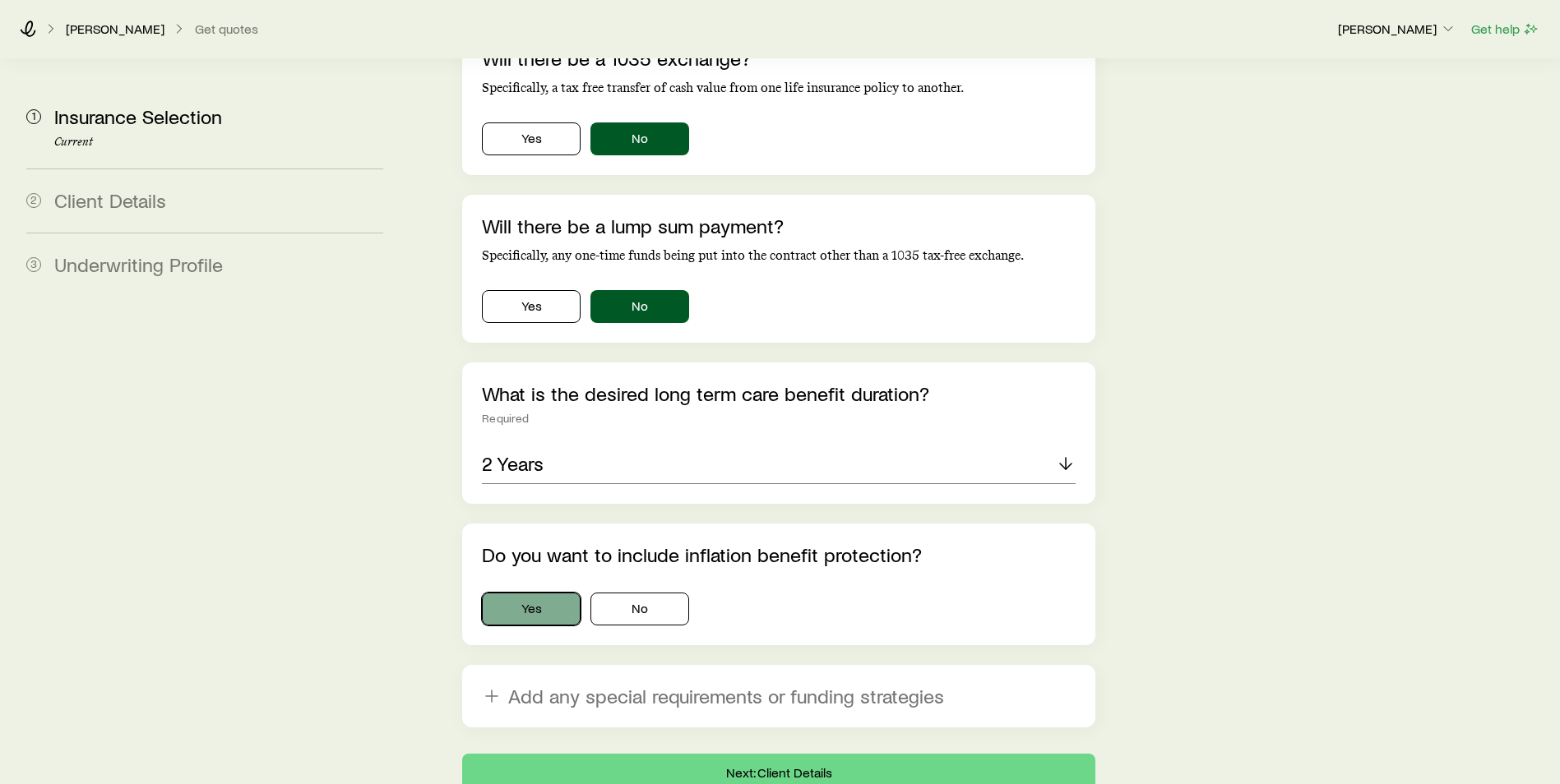
click at [542, 592] on button "Yes" at bounding box center [531, 609] width 99 height 33
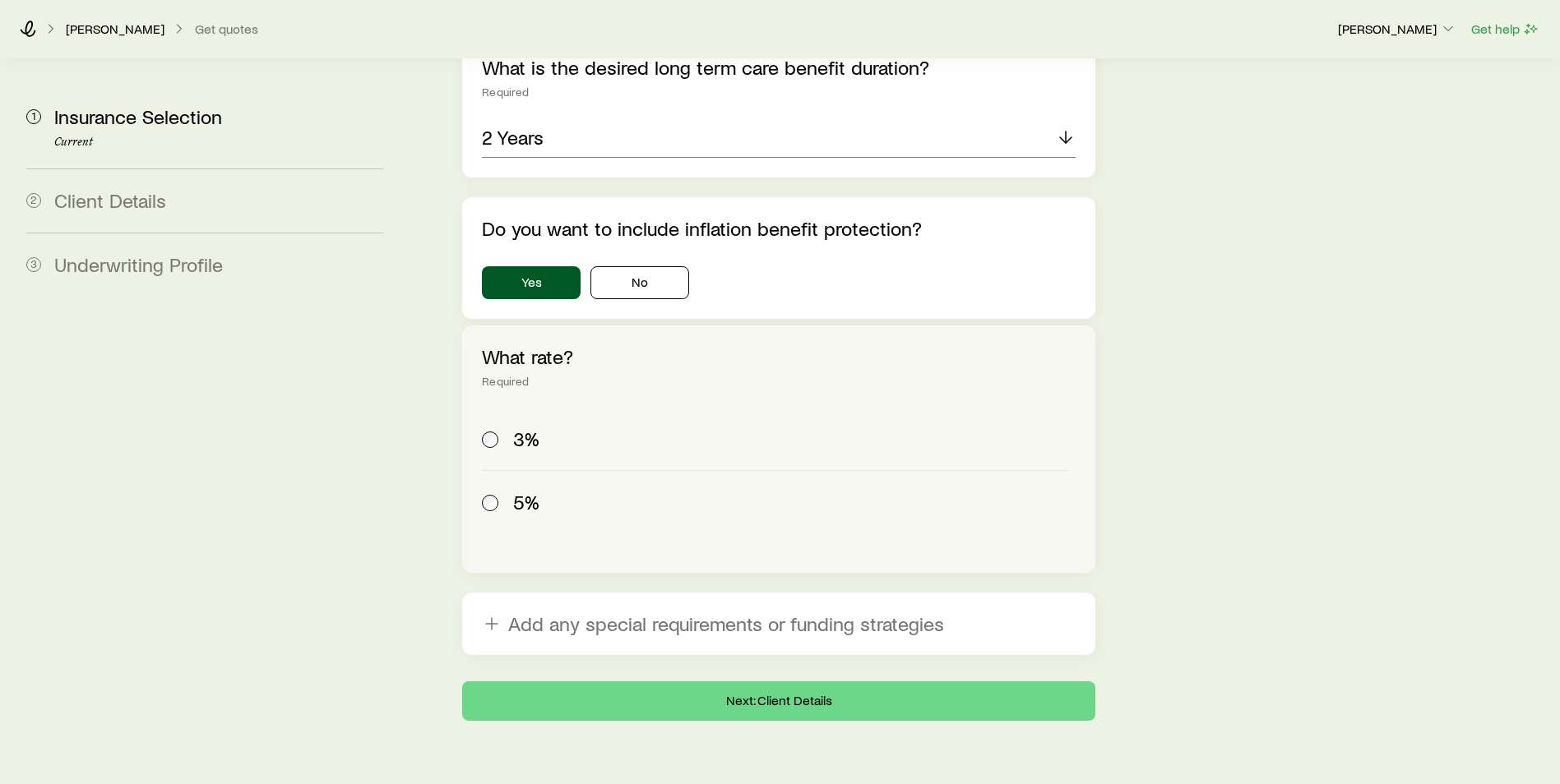
scroll to position [1748, 0]
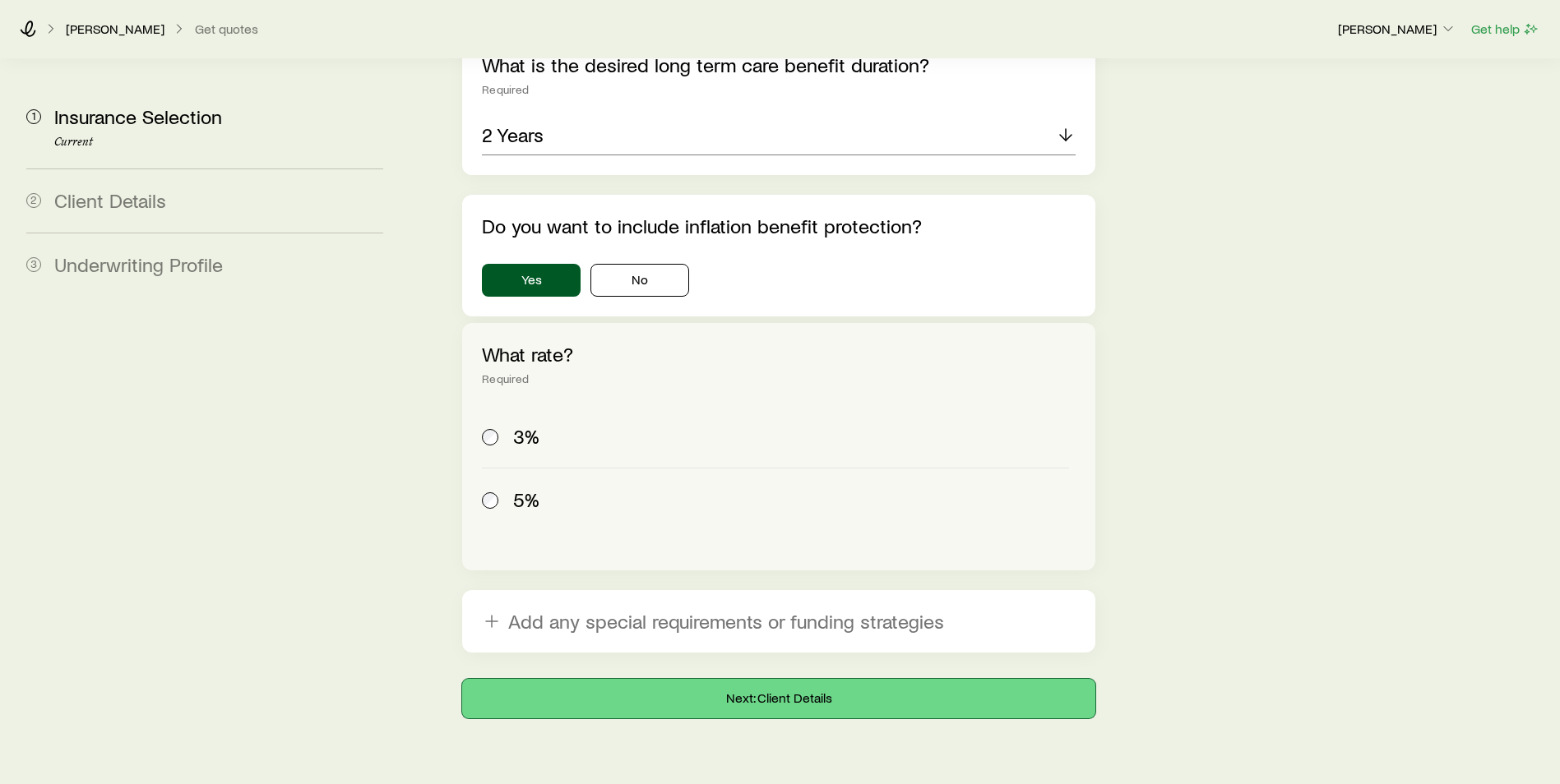
click at [784, 679] on button "Next: Client Details" at bounding box center [779, 699] width 634 height 39
